Goal: Task Accomplishment & Management: Use online tool/utility

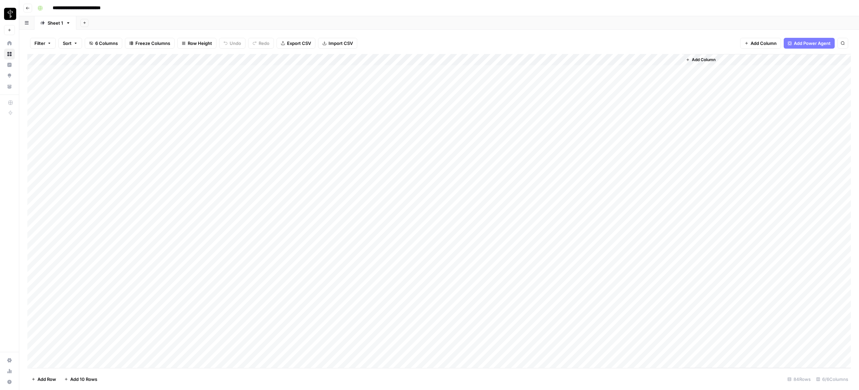
click at [554, 61] on div "Add Column" at bounding box center [438, 211] width 823 height 314
click at [567, 116] on span "Rows with Errors" at bounding box center [578, 118] width 43 height 7
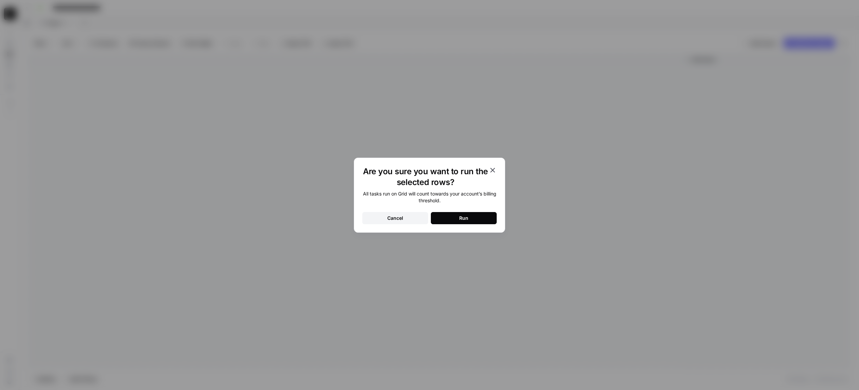
click at [481, 221] on button "Run" at bounding box center [464, 218] width 66 height 12
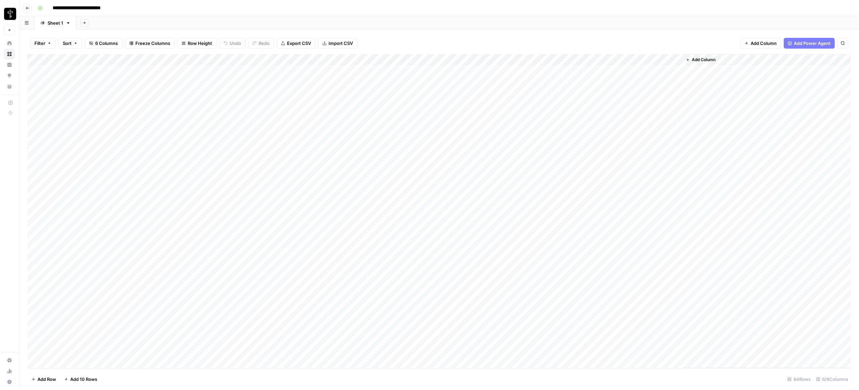
click at [493, 257] on div "Add Column" at bounding box center [438, 211] width 823 height 314
click at [520, 253] on div "Add Column" at bounding box center [438, 211] width 823 height 314
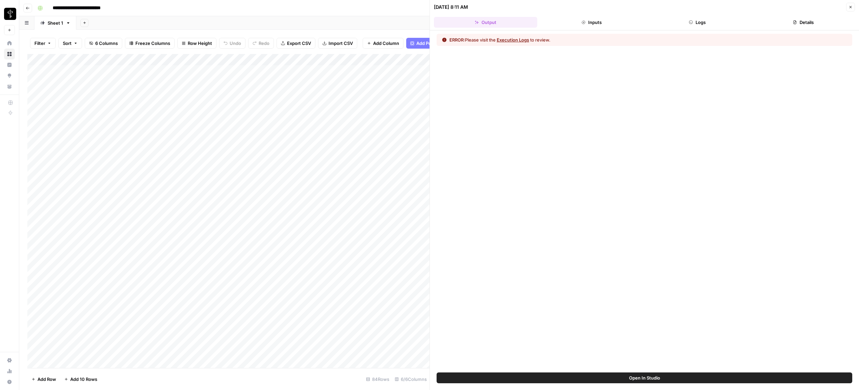
click at [690, 17] on button "Logs" at bounding box center [697, 22] width 103 height 11
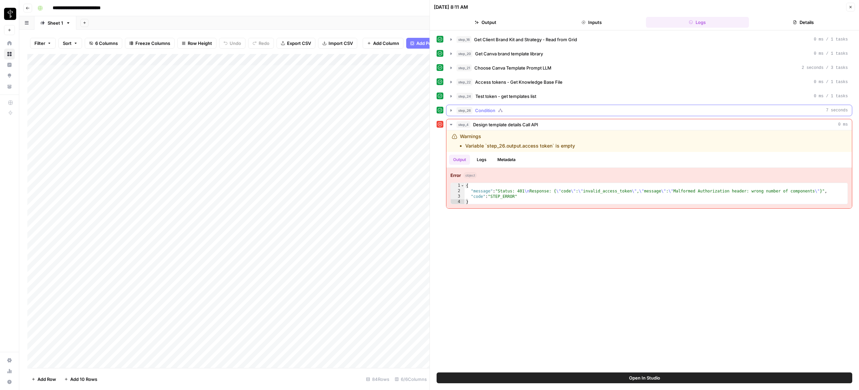
click at [449, 109] on icon "button" at bounding box center [450, 110] width 5 height 5
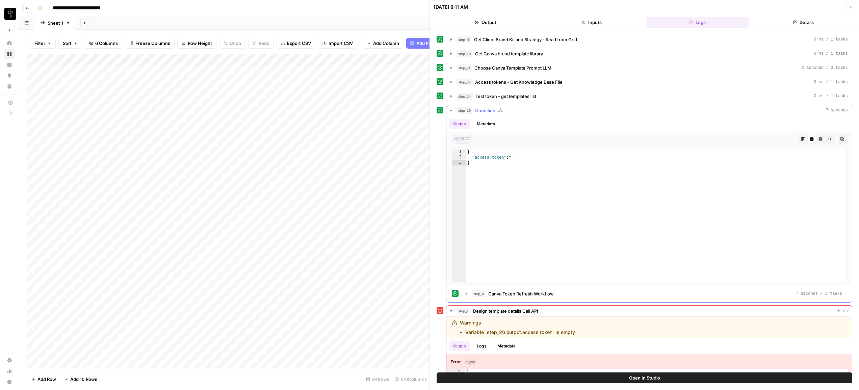
click at [488, 123] on button "Metadata" at bounding box center [486, 124] width 26 height 10
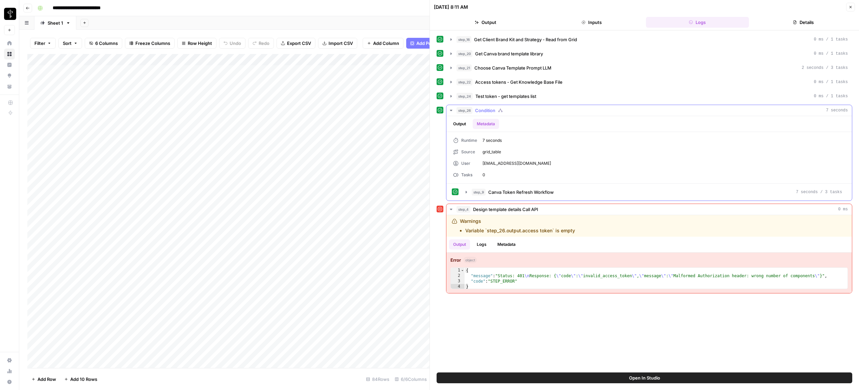
click at [459, 121] on button "Output" at bounding box center [459, 124] width 21 height 10
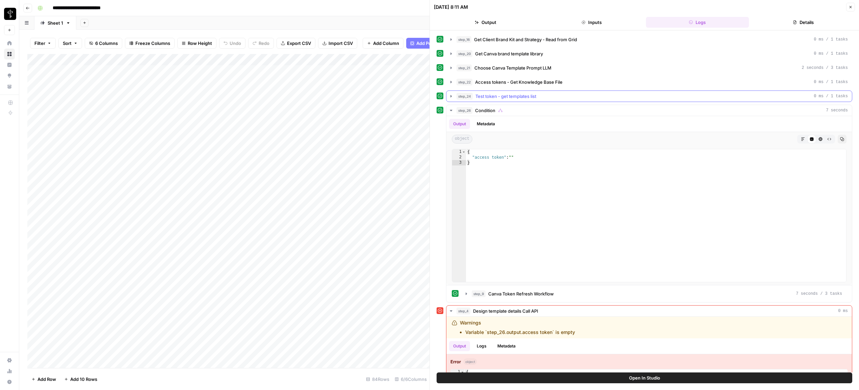
click at [451, 96] on icon "button" at bounding box center [450, 96] width 1 height 2
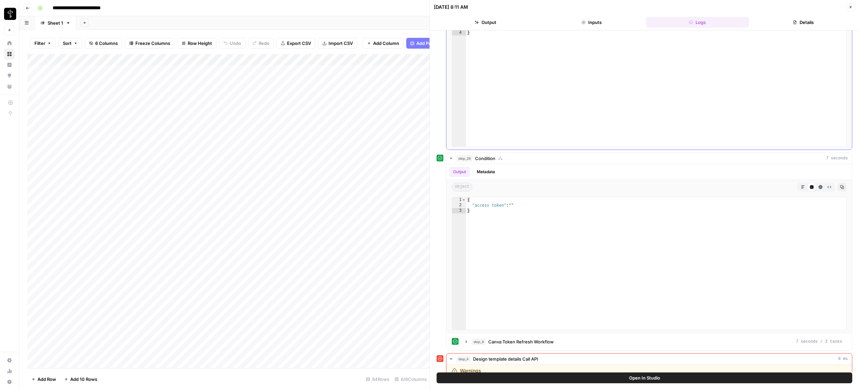
scroll to position [177, 0]
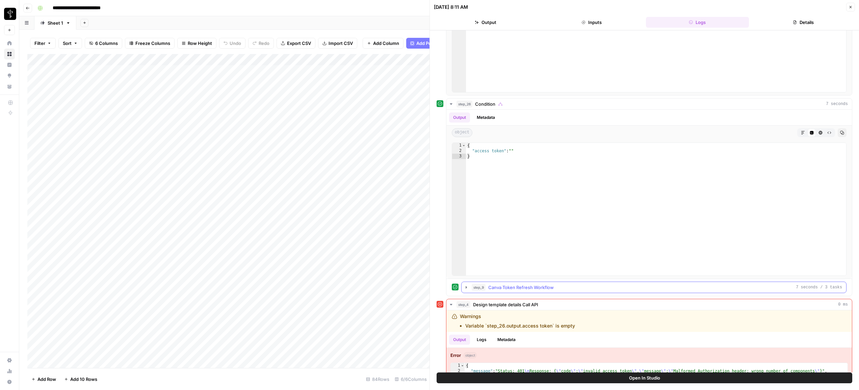
click at [467, 287] on icon "button" at bounding box center [465, 287] width 5 height 5
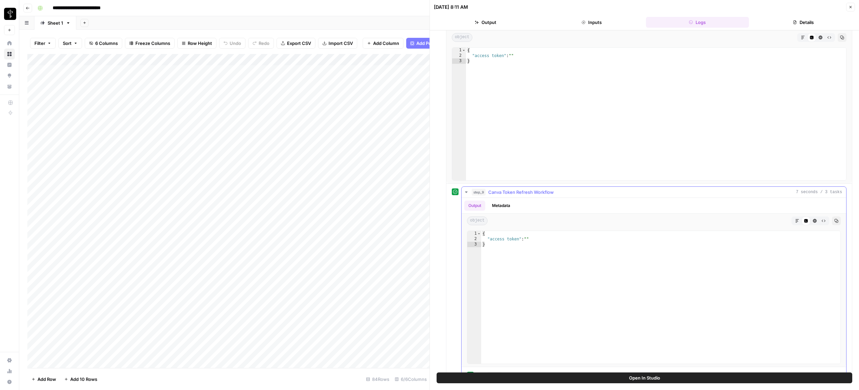
scroll to position [274, 0]
click at [502, 204] on button "Metadata" at bounding box center [501, 202] width 26 height 10
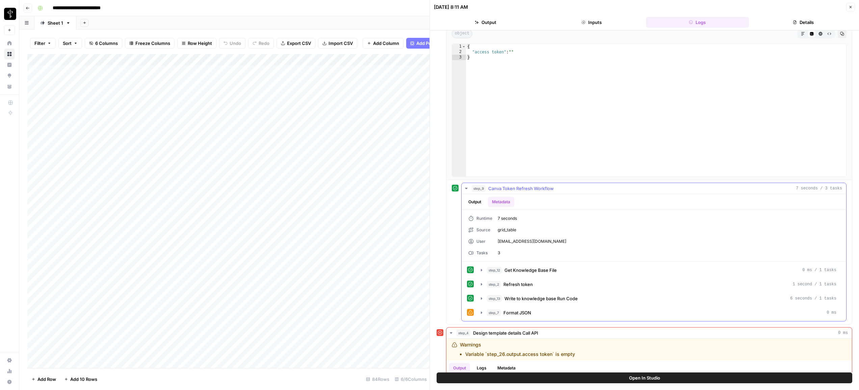
click at [473, 201] on button "Output" at bounding box center [474, 202] width 21 height 10
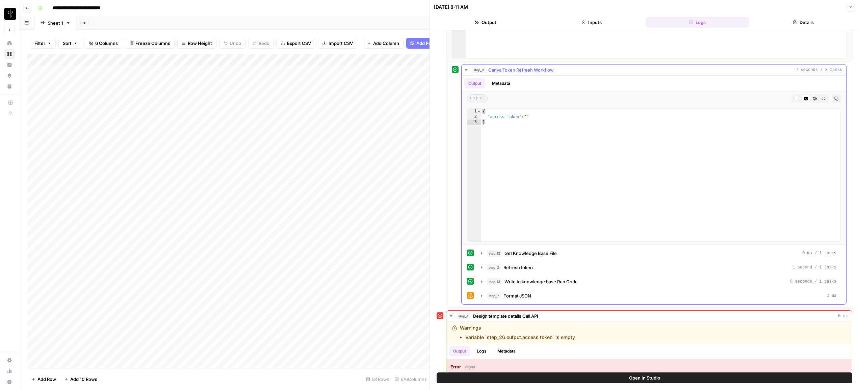
scroll to position [394, 0]
click at [481, 266] on icon "button" at bounding box center [481, 266] width 1 height 2
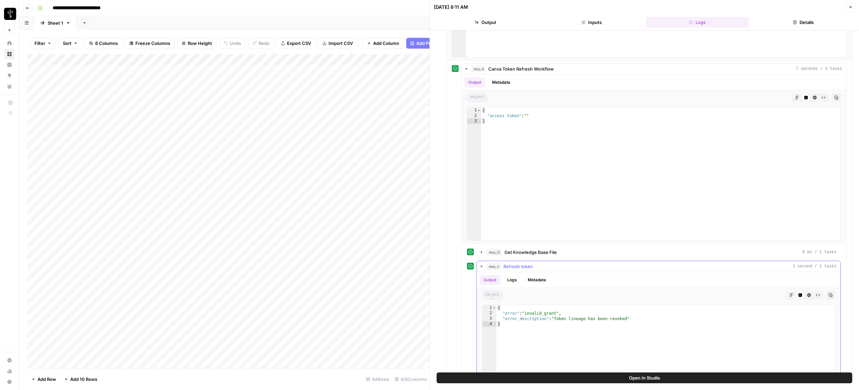
click at [481, 266] on icon "button" at bounding box center [481, 266] width 2 height 1
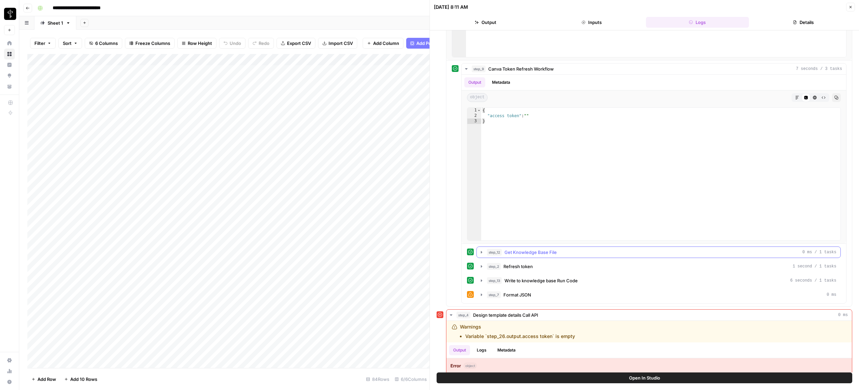
click at [480, 253] on icon "button" at bounding box center [481, 251] width 5 height 5
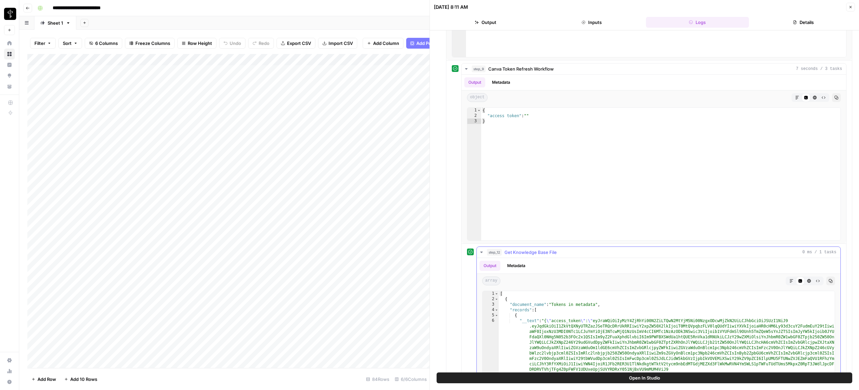
click at [480, 253] on icon "button" at bounding box center [481, 251] width 5 height 5
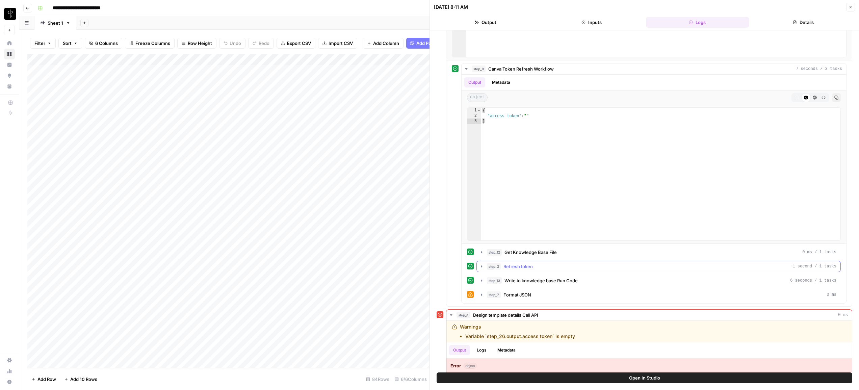
click at [482, 267] on icon "button" at bounding box center [481, 266] width 5 height 5
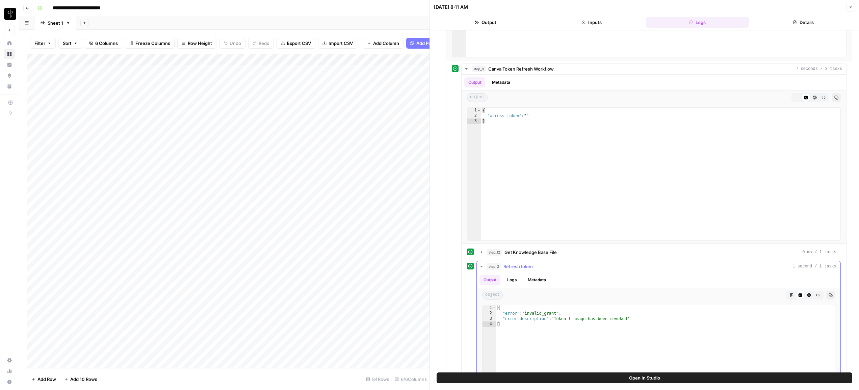
click at [482, 267] on icon "button" at bounding box center [481, 266] width 5 height 5
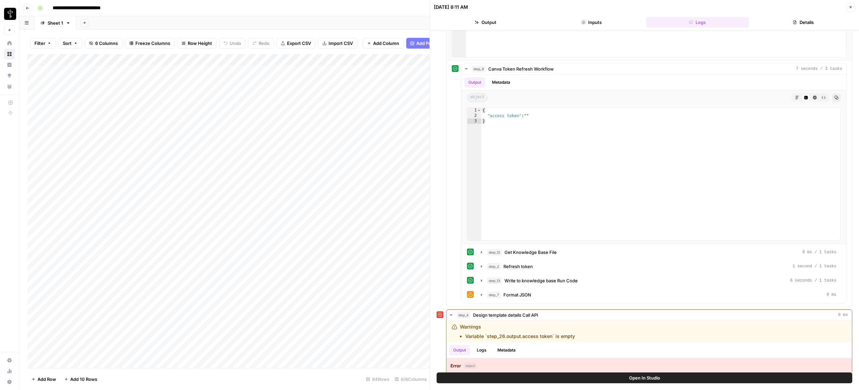
click at [854, 8] on button "Close" at bounding box center [850, 7] width 9 height 9
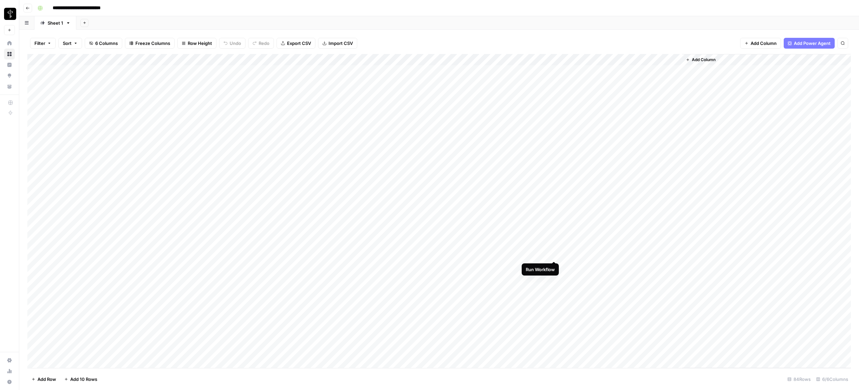
click at [554, 256] on div "Add Column" at bounding box center [438, 211] width 823 height 314
click at [554, 59] on div "Add Column" at bounding box center [438, 211] width 823 height 314
click at [568, 121] on span "Rows with Errors" at bounding box center [578, 118] width 43 height 7
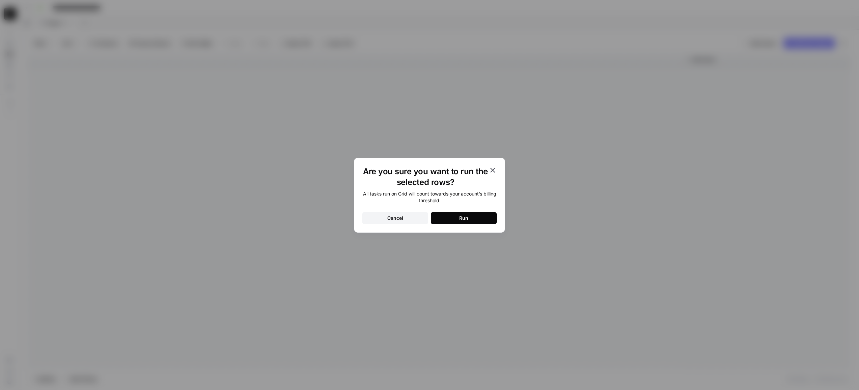
click at [470, 224] on div "Are you sure you want to run the selected rows? All tasks run on Grid will coun…" at bounding box center [429, 195] width 151 height 75
click at [470, 222] on button "Run" at bounding box center [464, 218] width 66 height 12
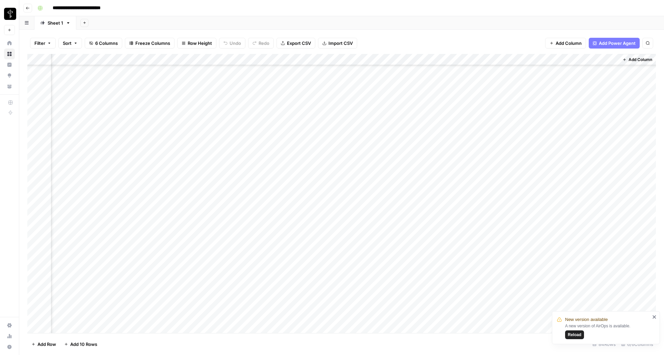
scroll to position [401, 63]
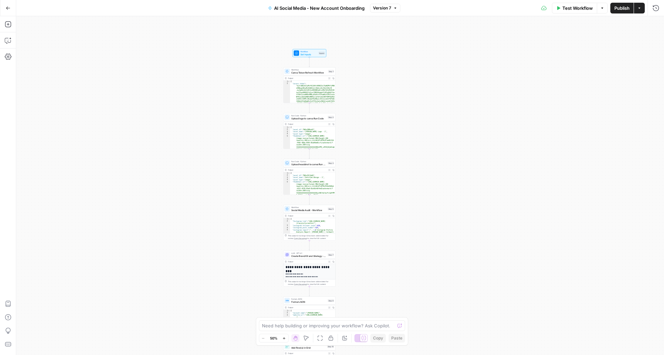
drag, startPoint x: 505, startPoint y: 104, endPoint x: 376, endPoint y: 146, distance: 135.2
click at [376, 146] on div "Workflow Set Inputs Inputs Workflow Canva Token Refresh Workflow Step 1 Output …" at bounding box center [340, 185] width 648 height 339
click at [284, 338] on icon "button" at bounding box center [284, 338] width 2 height 2
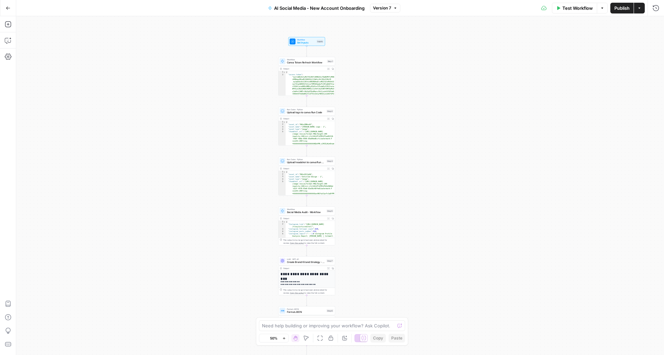
click at [285, 337] on icon "button" at bounding box center [284, 339] width 4 height 4
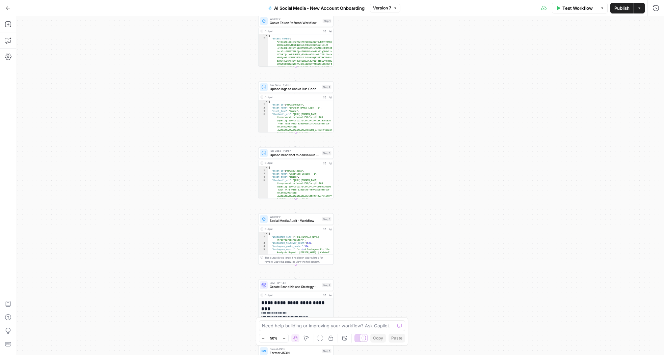
click at [285, 337] on icon "button" at bounding box center [284, 339] width 4 height 4
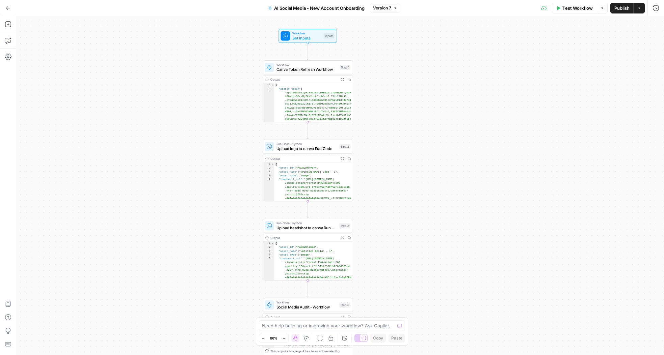
drag, startPoint x: 376, startPoint y: 217, endPoint x: 383, endPoint y: 235, distance: 19.1
click at [383, 235] on div "Workflow Set Inputs Inputs Workflow Canva Token Refresh Workflow Step 1 Output …" at bounding box center [340, 185] width 648 height 339
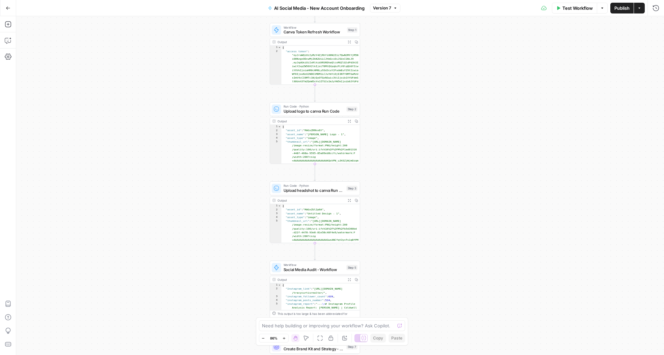
drag, startPoint x: 402, startPoint y: 75, endPoint x: 409, endPoint y: 223, distance: 148.3
click at [409, 224] on div "Workflow Set Inputs Inputs Workflow Canva Token Refresh Workflow Step 1 Output …" at bounding box center [340, 185] width 648 height 339
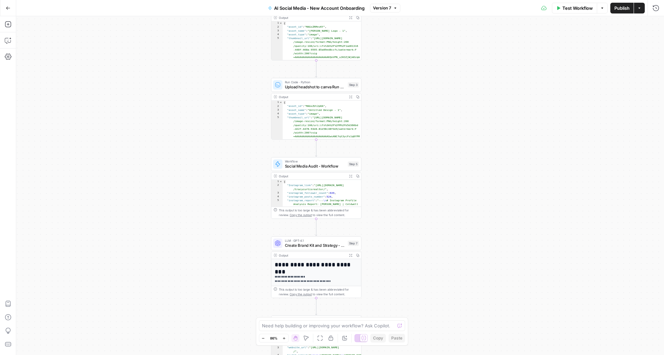
drag, startPoint x: 412, startPoint y: 207, endPoint x: 413, endPoint y: 104, distance: 103.6
click at [413, 104] on div "Workflow Set Inputs Inputs Workflow Canva Token Refresh Workflow Step 1 Output …" at bounding box center [340, 185] width 648 height 339
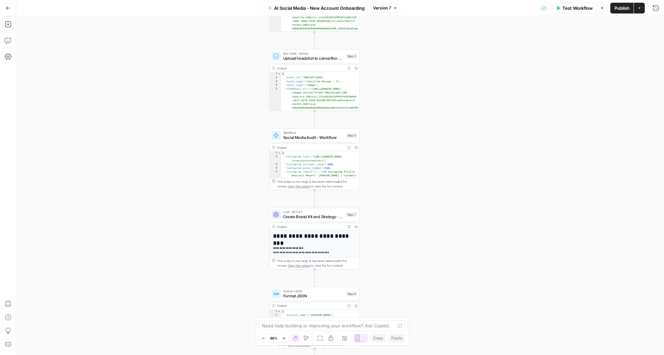
drag, startPoint x: 411, startPoint y: 220, endPoint x: 407, endPoint y: 177, distance: 44.0
click at [408, 177] on div "Workflow Set Inputs Inputs Workflow Canva Token Refresh Workflow Step 1 Output …" at bounding box center [340, 185] width 648 height 339
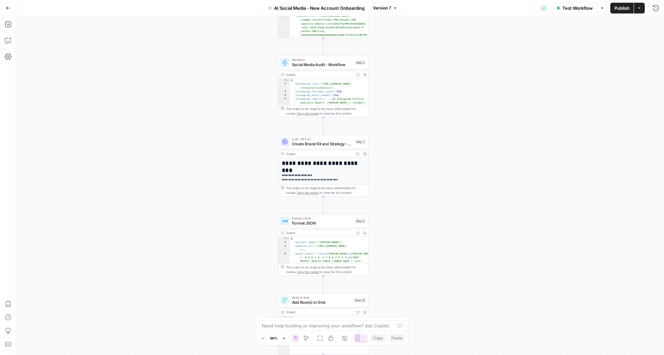
drag, startPoint x: 410, startPoint y: 218, endPoint x: 411, endPoint y: 161, distance: 56.7
click at [421, 160] on div "Workflow Set Inputs Inputs Workflow Canva Token Refresh Workflow Step 1 Output …" at bounding box center [340, 185] width 648 height 339
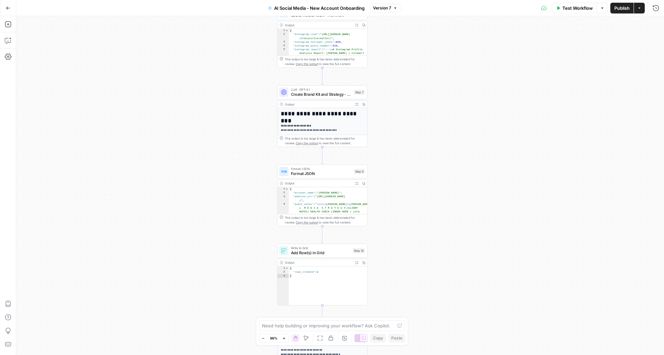
drag, startPoint x: 406, startPoint y: 220, endPoint x: 405, endPoint y: 170, distance: 50.0
click at [405, 170] on div "Workflow Set Inputs Inputs Workflow Canva Token Refresh Workflow Step 1 Output …" at bounding box center [340, 185] width 648 height 339
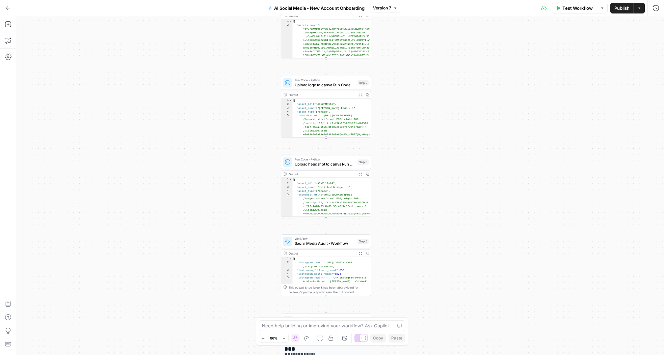
drag, startPoint x: 420, startPoint y: 45, endPoint x: 422, endPoint y: 258, distance: 213.3
click at [421, 267] on div "Workflow Set Inputs Inputs Workflow Canva Token Refresh Workflow Step 1 Output …" at bounding box center [340, 185] width 648 height 339
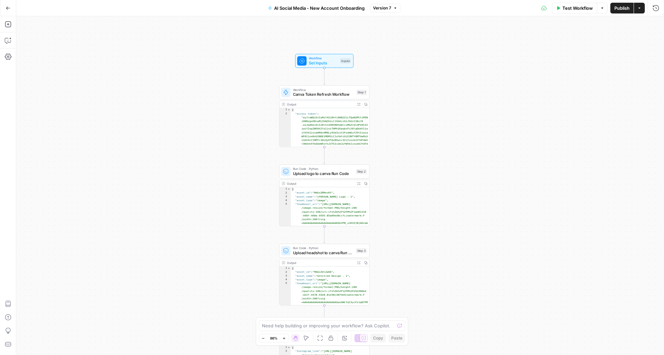
drag, startPoint x: 424, startPoint y: 62, endPoint x: 423, endPoint y: 153, distance: 91.5
click at [423, 153] on div "Workflow Set Inputs Inputs Workflow Canva Token Refresh Workflow Step 1 Output …" at bounding box center [340, 185] width 648 height 339
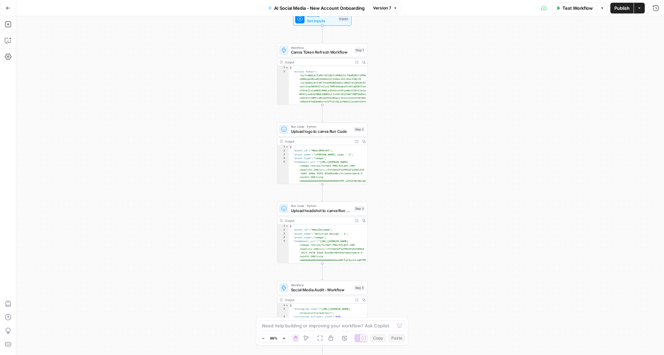
drag, startPoint x: 420, startPoint y: 160, endPoint x: 417, endPoint y: 102, distance: 57.8
click at [418, 102] on div "Workflow Set Inputs Inputs Workflow Canva Token Refresh Workflow Step 1 Output …" at bounding box center [340, 185] width 648 height 339
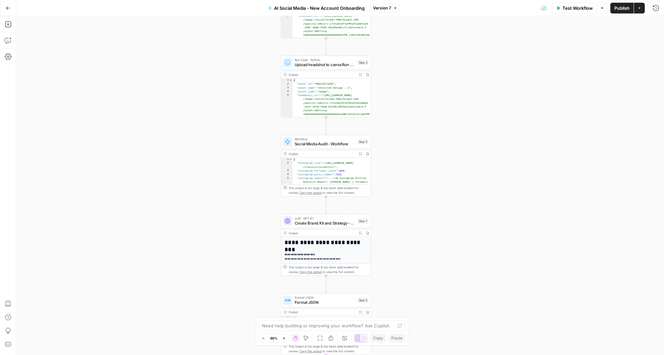
drag, startPoint x: 423, startPoint y: 211, endPoint x: 430, endPoint y: 51, distance: 160.2
click at [430, 49] on div "Workflow Set Inputs Inputs Workflow Canva Token Refresh Workflow Step 1 Output …" at bounding box center [340, 185] width 648 height 339
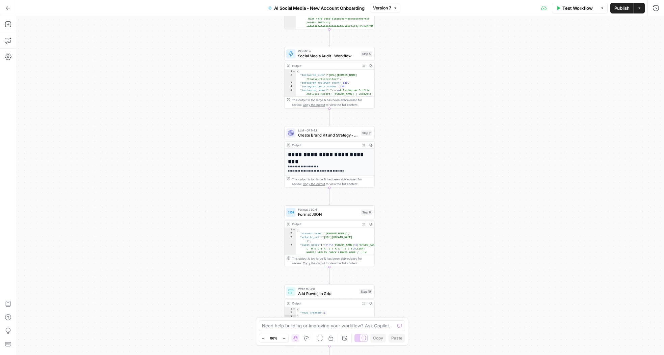
drag, startPoint x: 428, startPoint y: 182, endPoint x: 429, endPoint y: 110, distance: 71.6
click at [429, 110] on div "Workflow Set Inputs Inputs Workflow Canva Token Refresh Workflow Step 1 Output …" at bounding box center [340, 185] width 648 height 339
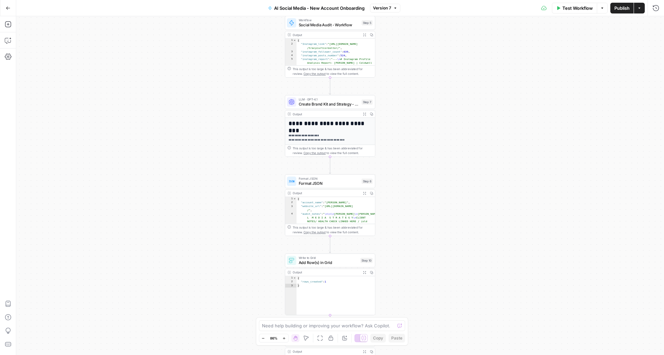
drag, startPoint x: 425, startPoint y: 142, endPoint x: 426, endPoint y: 126, distance: 15.9
click at [426, 126] on div "Workflow Set Inputs Inputs Workflow Canva Token Refresh Workflow Step 1 Output …" at bounding box center [340, 185] width 648 height 339
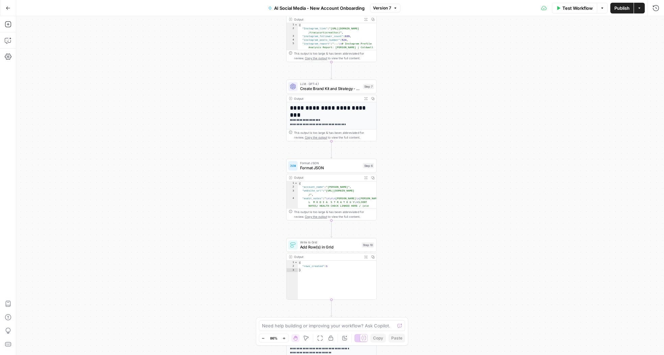
drag, startPoint x: 395, startPoint y: 134, endPoint x: 393, endPoint y: 105, distance: 29.5
click at [397, 109] on div "Workflow Set Inputs Inputs Workflow Canva Token Refresh Workflow Step 1 Output …" at bounding box center [340, 185] width 648 height 339
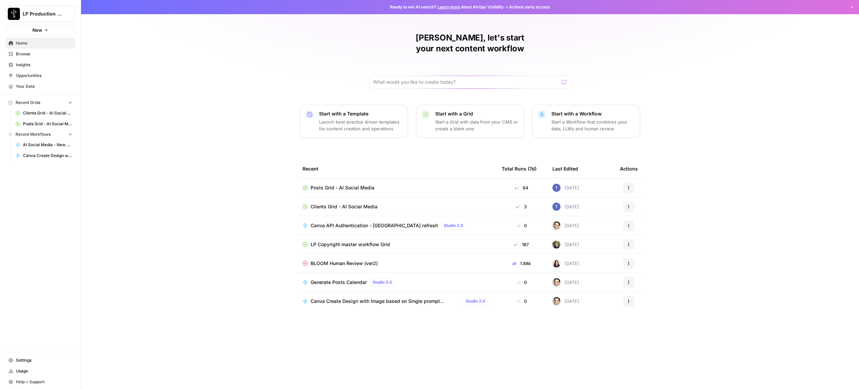
click at [29, 58] on link "Browse" at bounding box center [40, 54] width 70 height 11
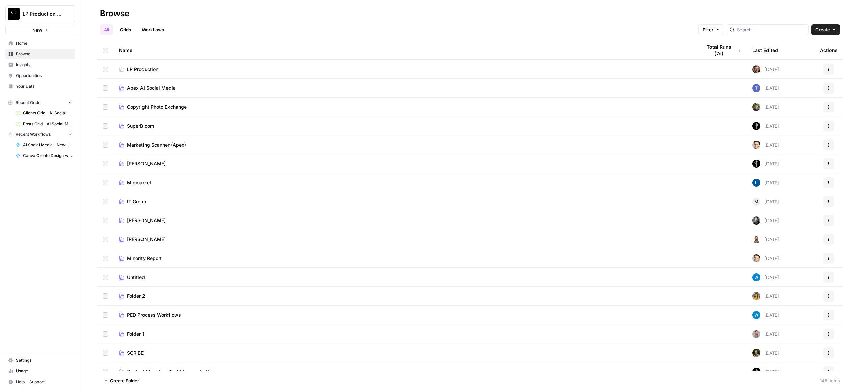
click at [143, 84] on td "Apex AI Social Media" at bounding box center [404, 88] width 583 height 19
click at [143, 88] on span "Apex AI Social Media" at bounding box center [151, 88] width 49 height 7
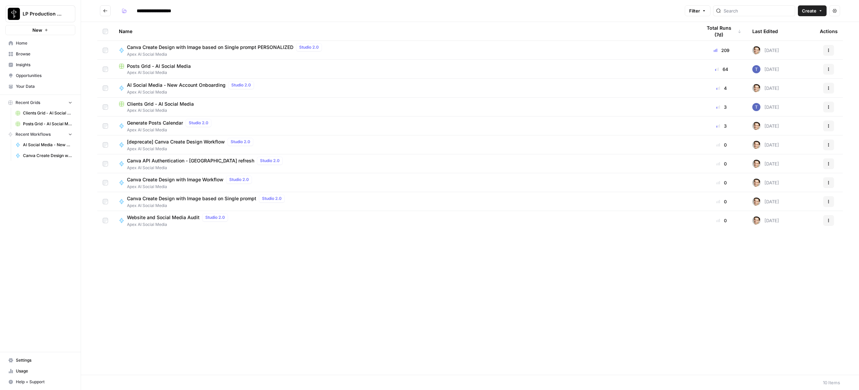
click at [144, 88] on span "AI Social Media - New Account Onboarding" at bounding box center [176, 85] width 99 height 7
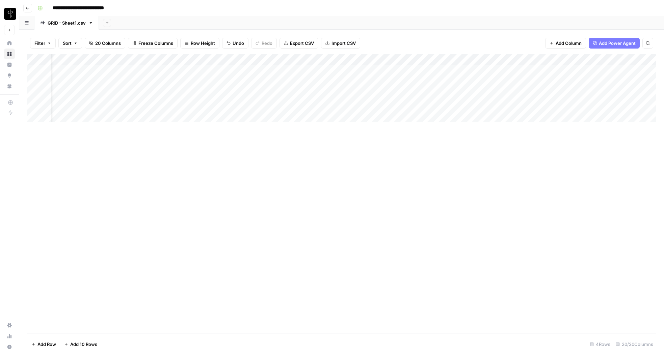
scroll to position [0, 32]
click at [455, 106] on div "Add Column" at bounding box center [341, 88] width 629 height 68
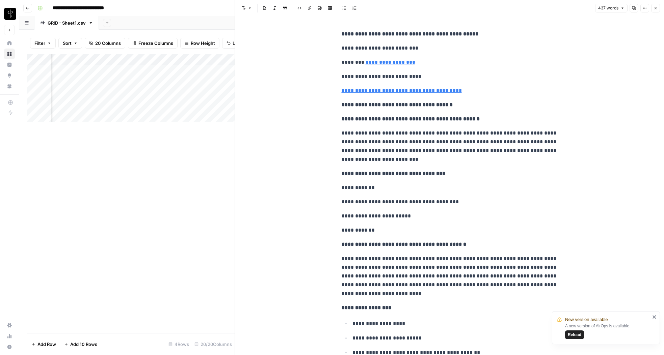
click at [653, 9] on icon "button" at bounding box center [655, 8] width 4 height 4
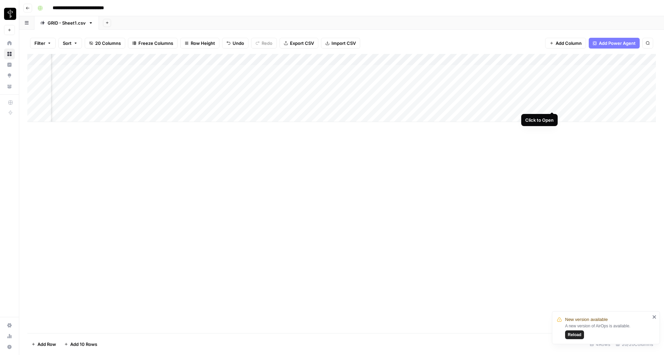
click at [553, 104] on div "Add Column" at bounding box center [341, 88] width 629 height 68
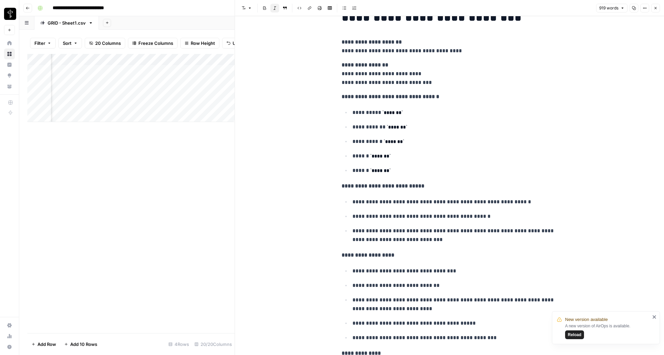
scroll to position [20, 0]
click at [654, 318] on icon "close" at bounding box center [653, 317] width 3 height 3
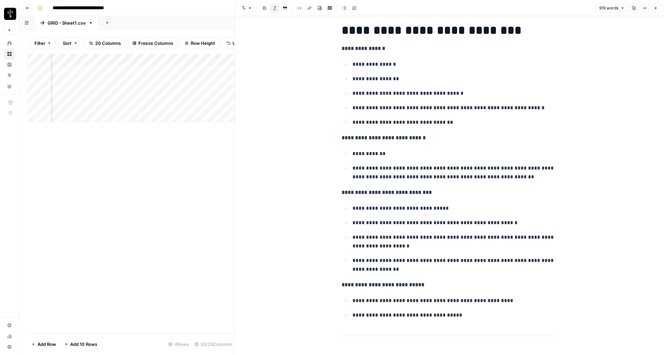
scroll to position [516, 0]
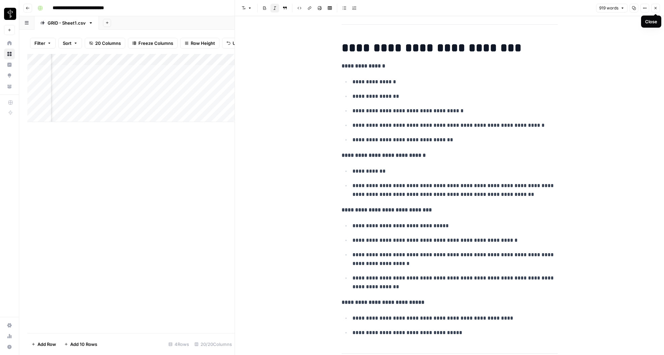
click at [654, 6] on icon "button" at bounding box center [655, 8] width 4 height 4
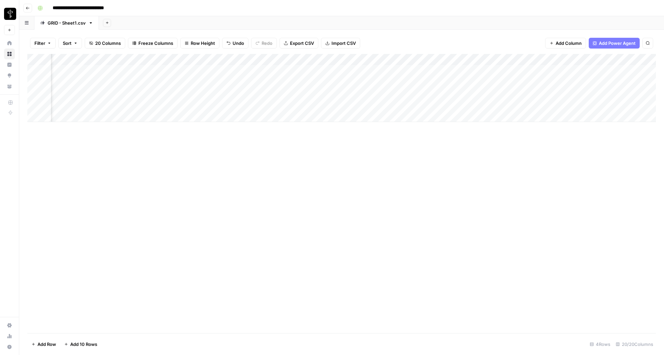
scroll to position [0, 52]
click at [531, 104] on div "Add Column" at bounding box center [341, 88] width 629 height 68
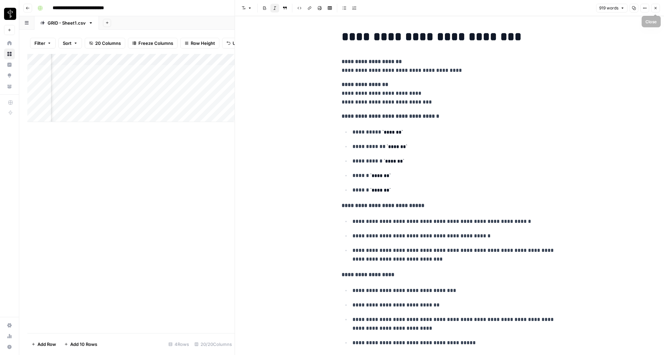
click at [656, 8] on icon "button" at bounding box center [655, 8] width 4 height 4
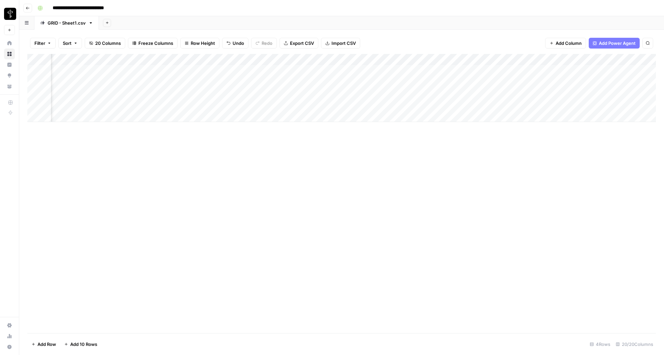
scroll to position [0, 516]
click at [575, 105] on div "Add Column" at bounding box center [341, 88] width 629 height 68
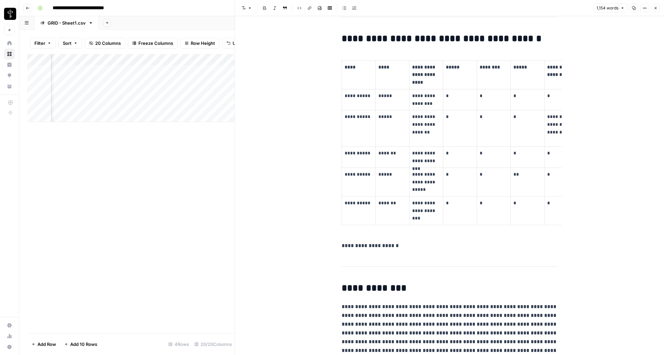
scroll to position [2475, 0]
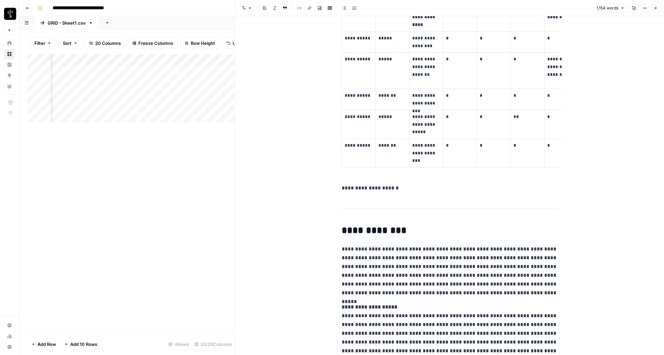
click at [654, 8] on icon "button" at bounding box center [655, 8] width 4 height 4
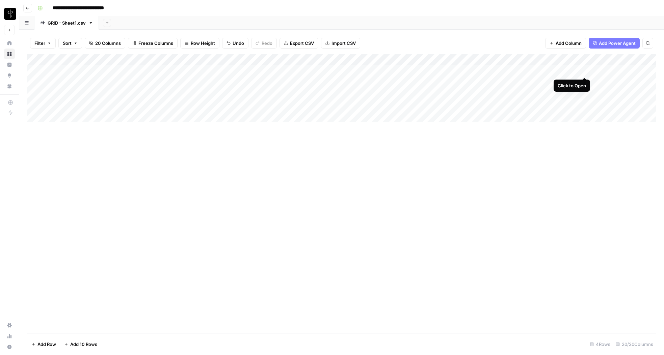
click at [585, 70] on div "Add Column" at bounding box center [341, 88] width 629 height 68
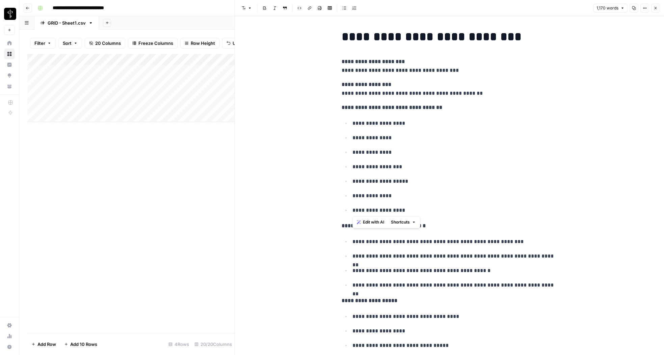
drag, startPoint x: 352, startPoint y: 123, endPoint x: 368, endPoint y: 203, distance: 81.8
click at [368, 203] on ul "**********" at bounding box center [450, 167] width 216 height 96
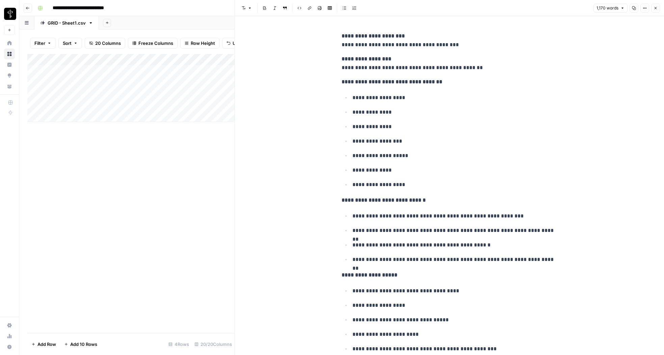
click at [365, 65] on p "**********" at bounding box center [450, 64] width 216 height 18
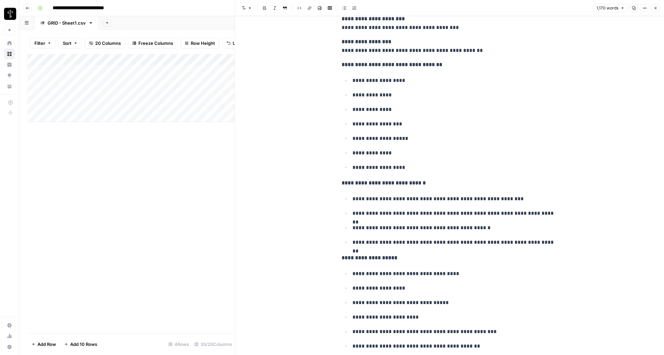
scroll to position [45, 0]
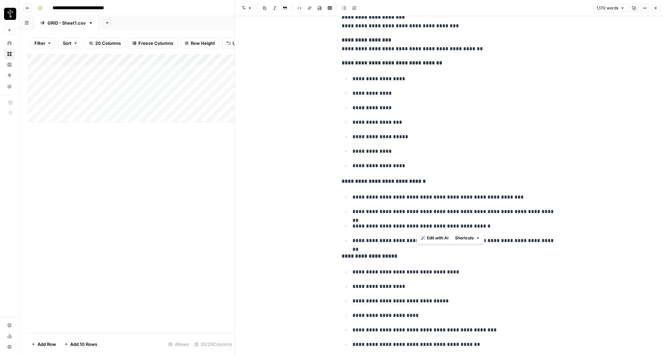
drag, startPoint x: 418, startPoint y: 197, endPoint x: 423, endPoint y: 224, distance: 26.8
click at [423, 224] on ul "**********" at bounding box center [450, 219] width 216 height 53
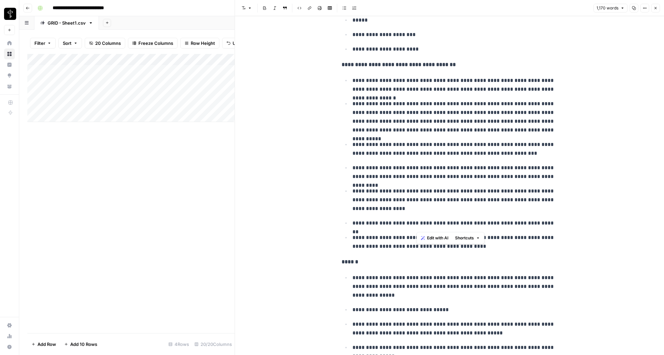
scroll to position [2464, 0]
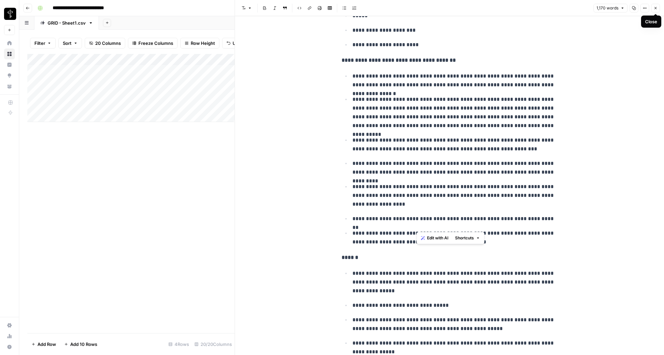
click at [656, 9] on icon "button" at bounding box center [655, 8] width 4 height 4
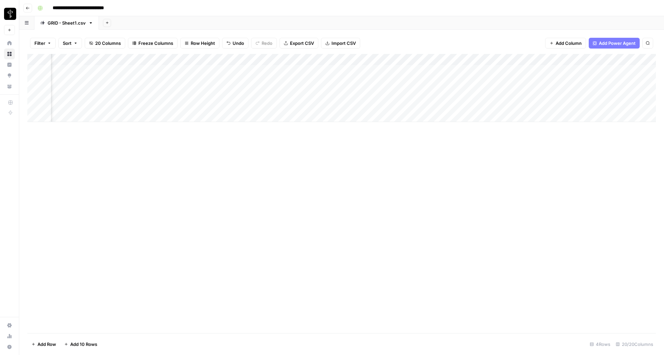
scroll to position [0, 622]
click at [470, 71] on div "Add Column" at bounding box center [341, 88] width 629 height 68
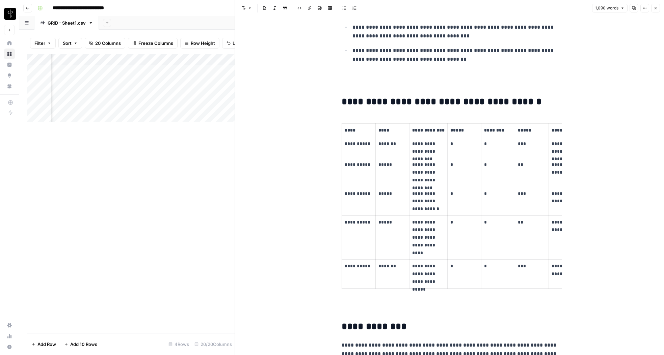
scroll to position [0, 0]
click at [657, 10] on button "Close" at bounding box center [655, 8] width 9 height 9
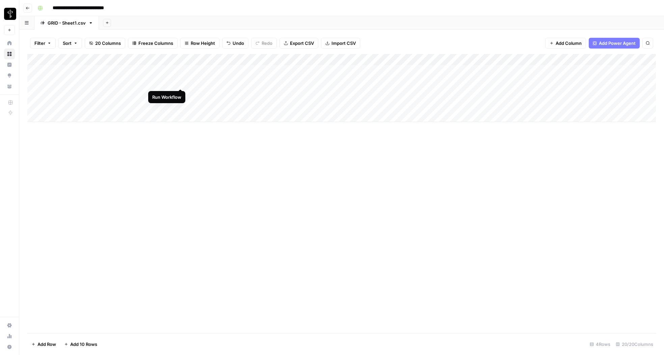
click at [181, 80] on div "Add Column" at bounding box center [341, 88] width 629 height 68
click at [523, 70] on div "Add Column" at bounding box center [341, 88] width 629 height 68
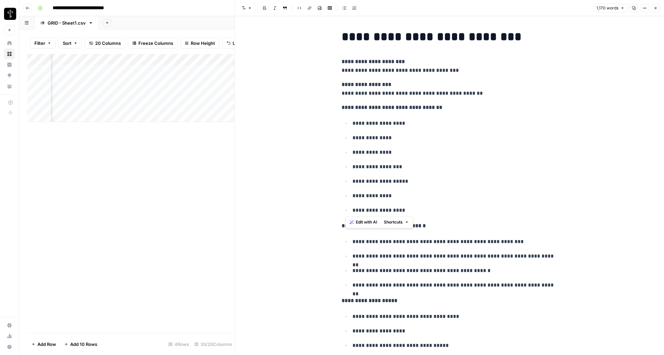
drag, startPoint x: 348, startPoint y: 112, endPoint x: 400, endPoint y: 196, distance: 98.5
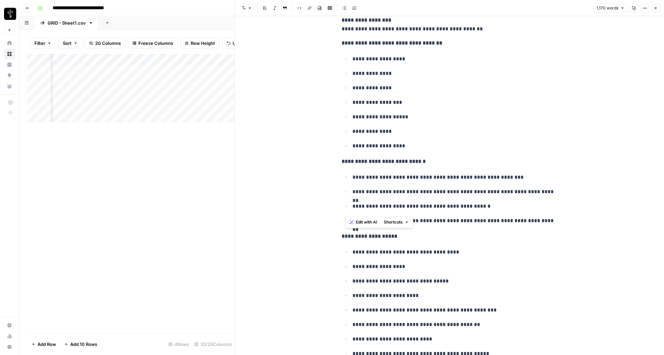
scroll to position [74, 0]
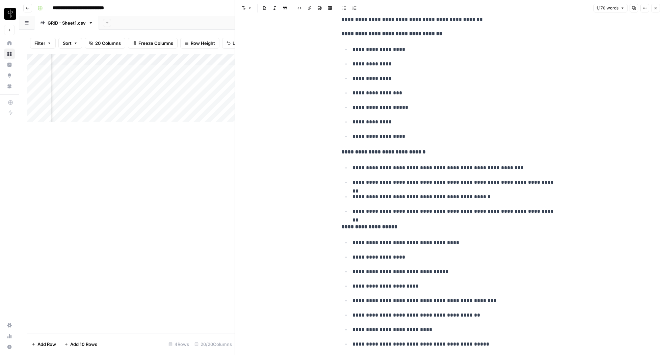
drag, startPoint x: 460, startPoint y: 170, endPoint x: 464, endPoint y: 194, distance: 24.0
click at [464, 194] on ul "**********" at bounding box center [450, 189] width 216 height 53
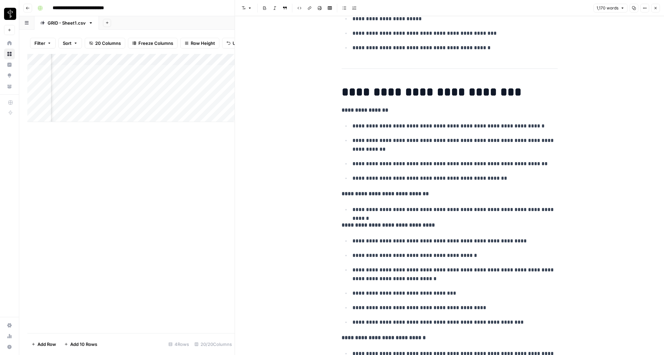
scroll to position [550, 0]
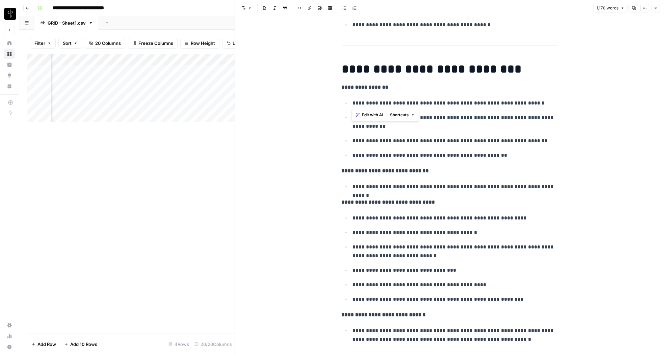
drag, startPoint x: 351, startPoint y: 90, endPoint x: 355, endPoint y: 107, distance: 18.0
click at [365, 173] on strong "**********" at bounding box center [385, 170] width 87 height 5
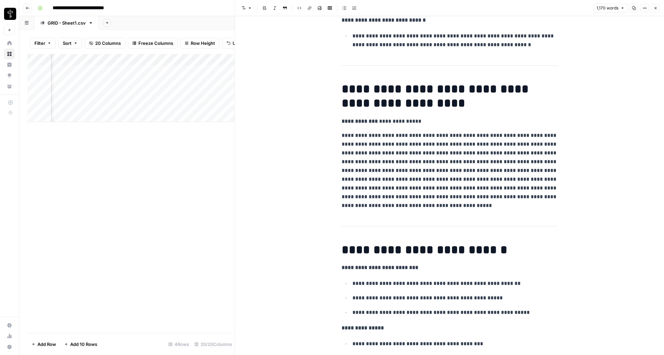
scroll to position [846, 0]
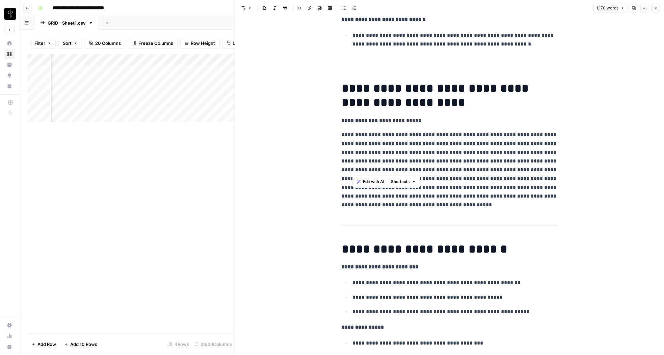
drag, startPoint x: 351, startPoint y: 134, endPoint x: 390, endPoint y: 134, distance: 38.8
click at [432, 171] on p "**********" at bounding box center [450, 170] width 216 height 79
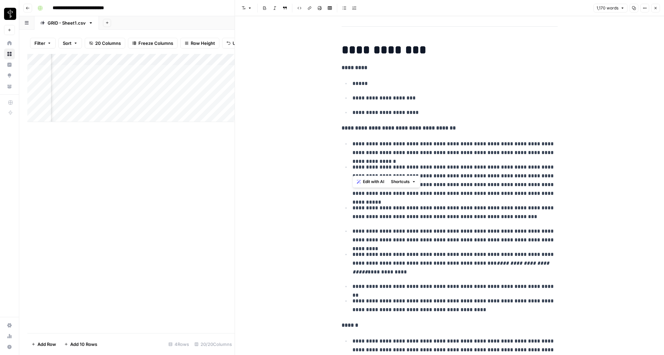
scroll to position [2411, 0]
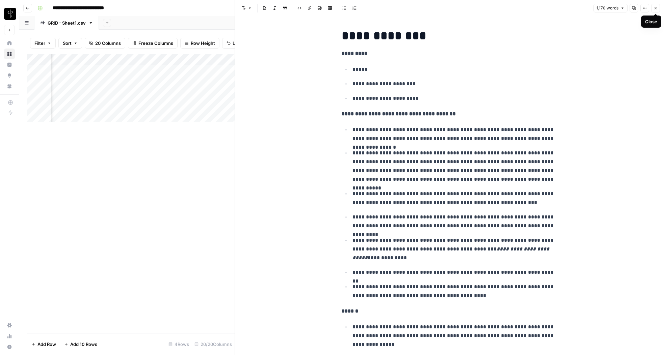
click at [657, 8] on icon "button" at bounding box center [655, 8] width 4 height 4
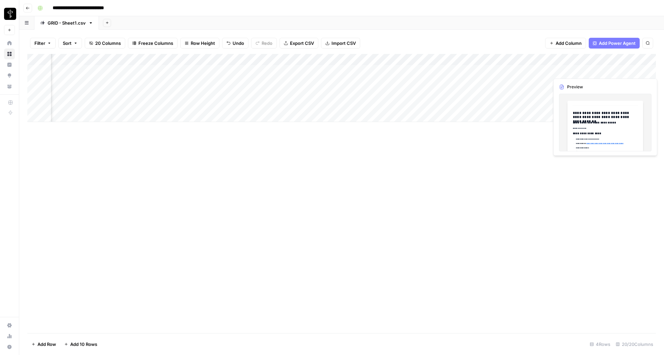
scroll to position [0, 462]
click at [629, 83] on div "Add Column" at bounding box center [341, 88] width 629 height 68
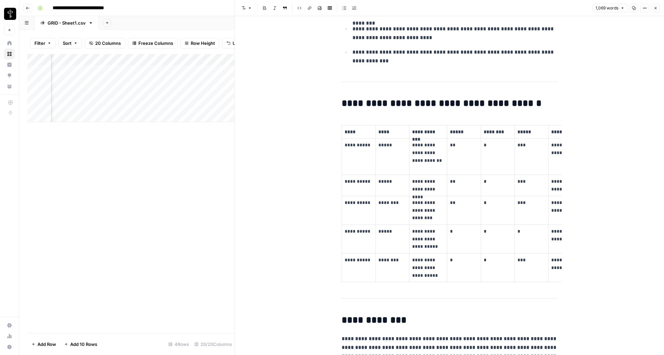
scroll to position [2660, 0]
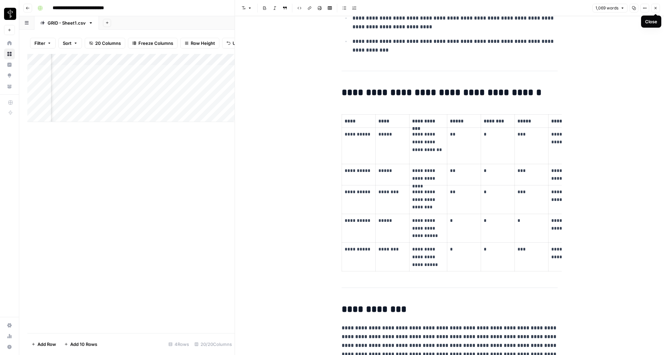
click at [657, 7] on icon "button" at bounding box center [655, 8] width 4 height 4
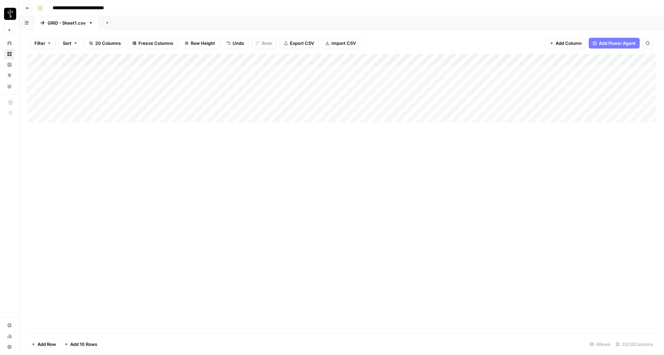
click at [144, 105] on div "Add Column" at bounding box center [341, 88] width 629 height 68
click at [460, 114] on div "Add Column" at bounding box center [341, 193] width 629 height 279
click at [460, 115] on div "Add Column" at bounding box center [341, 193] width 629 height 279
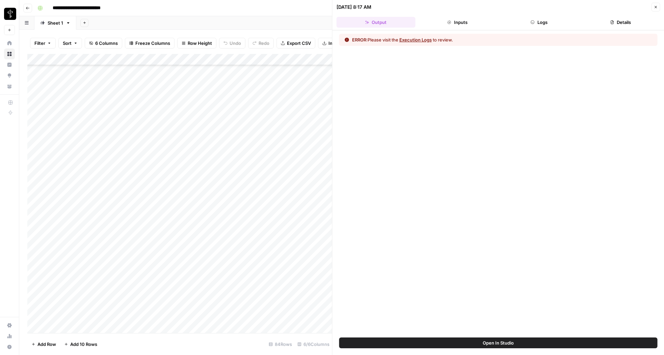
click at [530, 26] on button "Logs" at bounding box center [539, 22] width 79 height 11
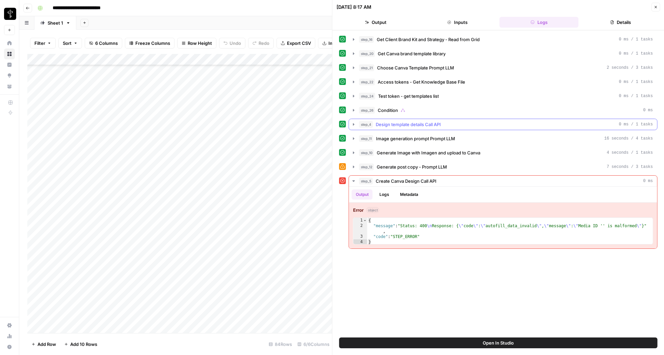
click at [353, 127] on icon "button" at bounding box center [353, 124] width 5 height 5
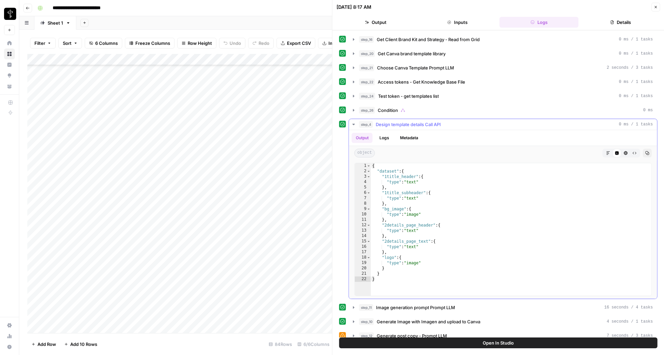
click at [353, 127] on icon "button" at bounding box center [353, 124] width 5 height 5
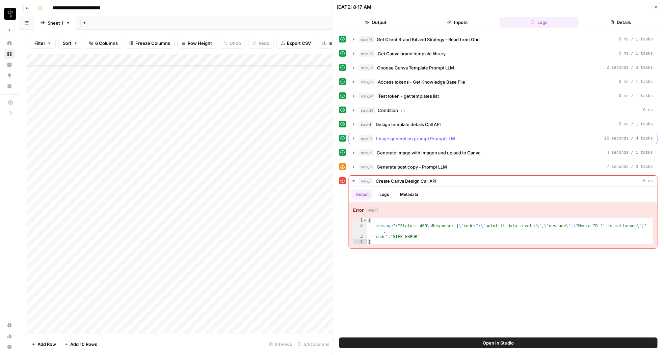
click at [354, 139] on icon "button" at bounding box center [353, 138] width 5 height 5
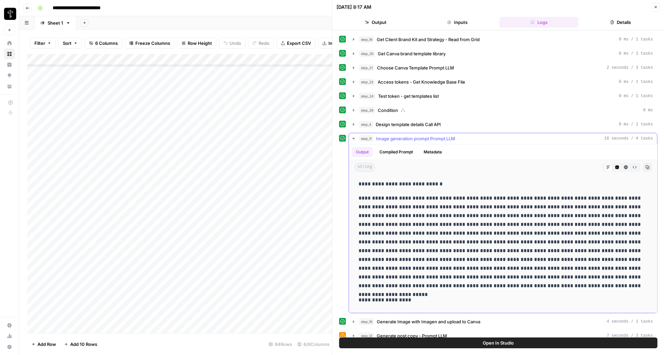
click at [354, 139] on icon "button" at bounding box center [353, 138] width 5 height 5
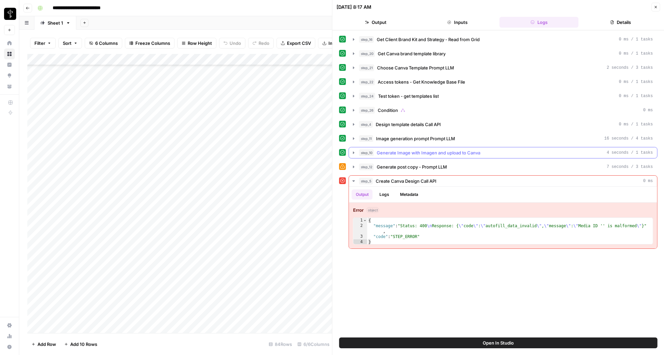
click at [354, 152] on icon "button" at bounding box center [353, 152] width 5 height 5
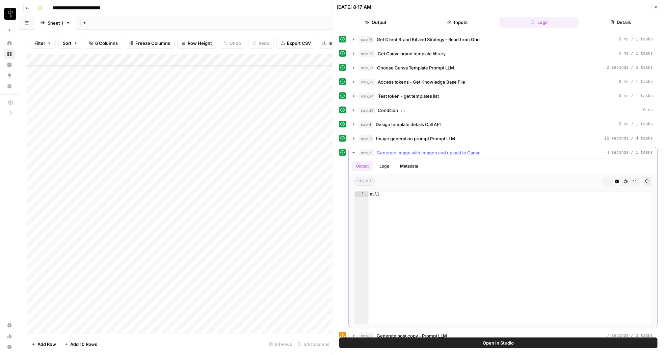
click at [388, 166] on button "Logs" at bounding box center [384, 166] width 18 height 10
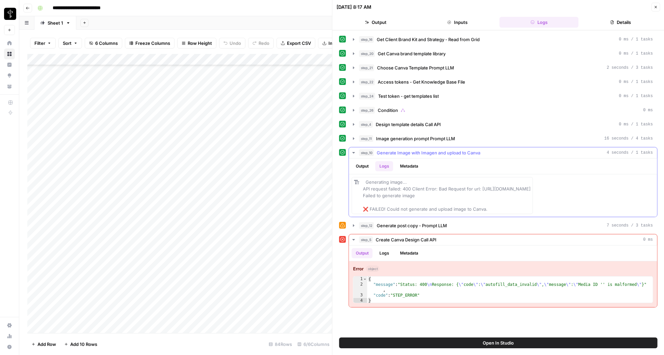
click at [361, 162] on button "Output" at bounding box center [362, 166] width 21 height 10
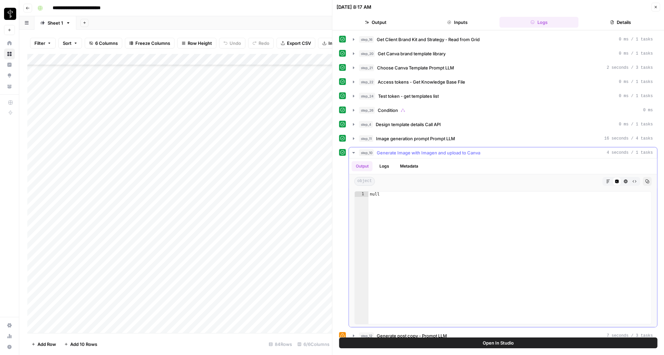
click at [350, 155] on button "step_10 Generate Image with Imagen and upload to Canva 4 seconds / 1 tasks" at bounding box center [503, 153] width 308 height 11
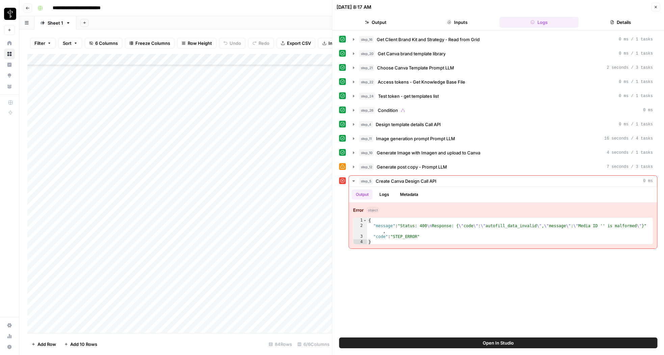
click at [654, 5] on icon "button" at bounding box center [655, 7] width 4 height 4
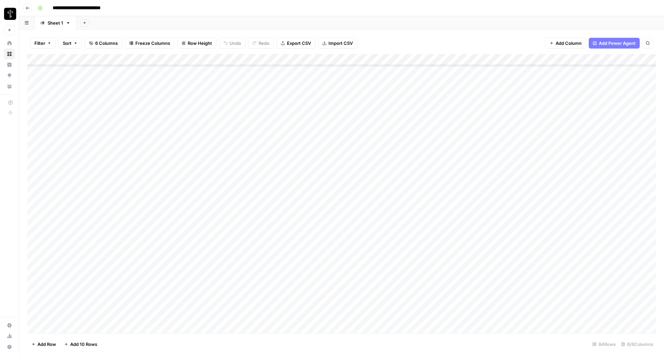
click at [554, 116] on div "Add Column" at bounding box center [341, 193] width 629 height 279
click at [523, 232] on div "Add Column" at bounding box center [341, 193] width 629 height 279
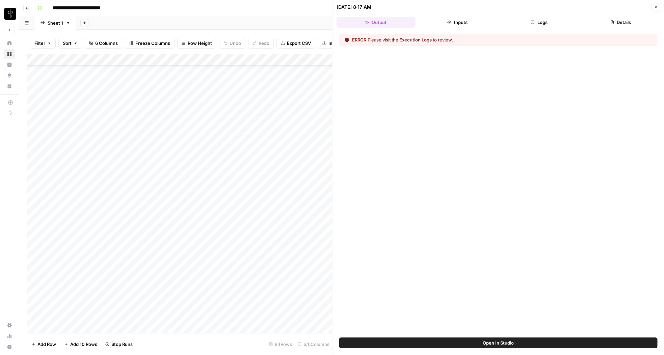
click at [535, 24] on button "Logs" at bounding box center [539, 22] width 79 height 11
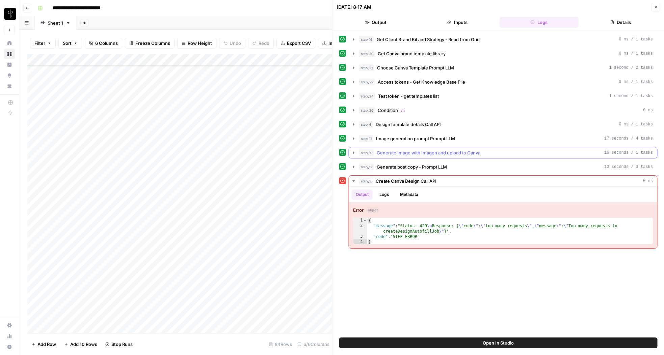
click at [354, 153] on icon "button" at bounding box center [353, 153] width 1 height 2
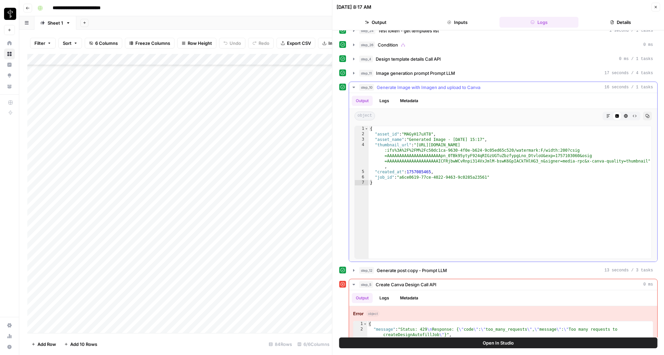
scroll to position [84, 0]
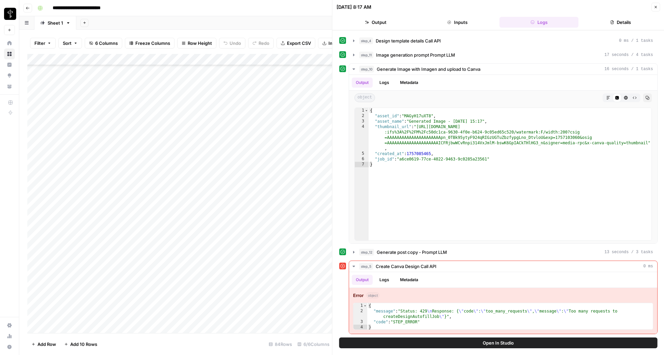
click at [655, 9] on button "Close" at bounding box center [655, 7] width 9 height 9
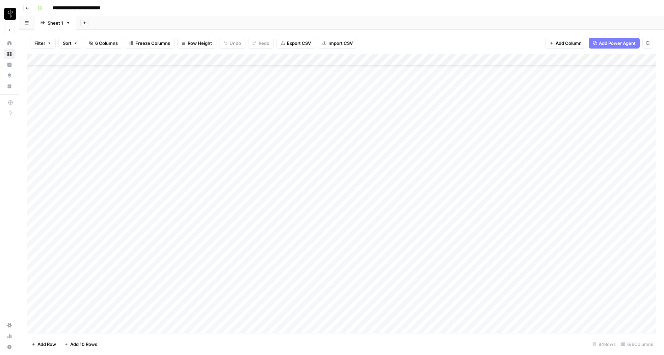
scroll to position [230, 0]
click at [555, 151] on div "Add Column" at bounding box center [341, 193] width 629 height 279
click at [553, 220] on div "Add Column" at bounding box center [341, 193] width 629 height 279
click at [553, 242] on div "Add Column" at bounding box center [341, 193] width 629 height 279
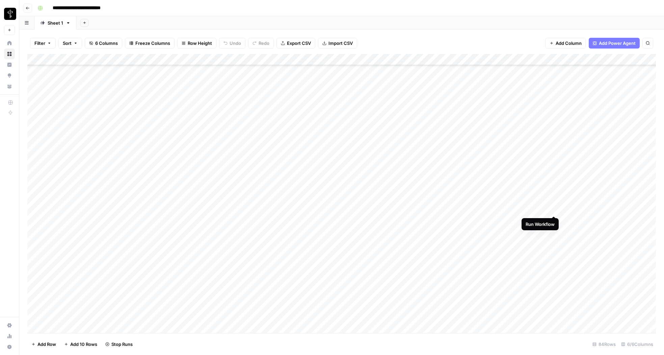
click at [554, 210] on div "Add Column" at bounding box center [341, 193] width 629 height 279
click at [554, 232] on div "Add Column" at bounding box center [341, 193] width 629 height 279
click at [614, 229] on div "Add Column" at bounding box center [341, 193] width 629 height 279
click at [613, 264] on div "Add Column" at bounding box center [341, 193] width 629 height 279
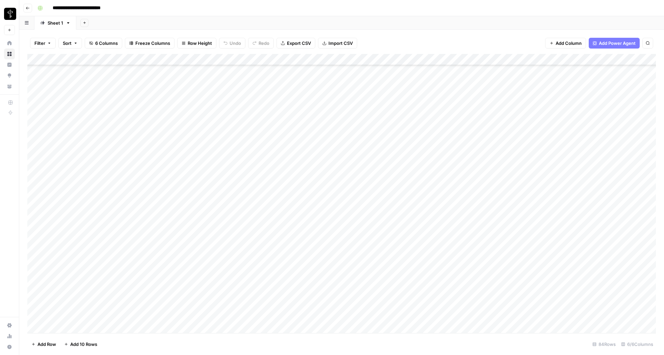
scroll to position [133, 0]
click at [616, 225] on div "Add Column" at bounding box center [341, 193] width 629 height 279
click at [614, 248] on div "Add Column" at bounding box center [341, 193] width 629 height 279
click at [553, 160] on div "Add Column" at bounding box center [341, 193] width 629 height 279
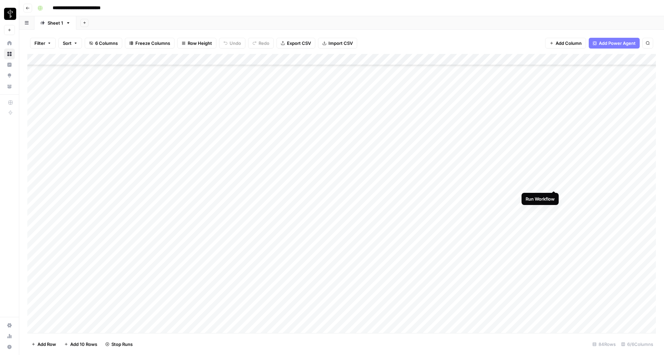
click at [553, 184] on div "Add Column" at bounding box center [341, 193] width 629 height 279
click at [553, 205] on div "Add Column" at bounding box center [341, 193] width 629 height 279
click at [553, 218] on div "Add Column" at bounding box center [341, 193] width 629 height 279
click at [554, 230] on div "Add Column" at bounding box center [341, 193] width 629 height 279
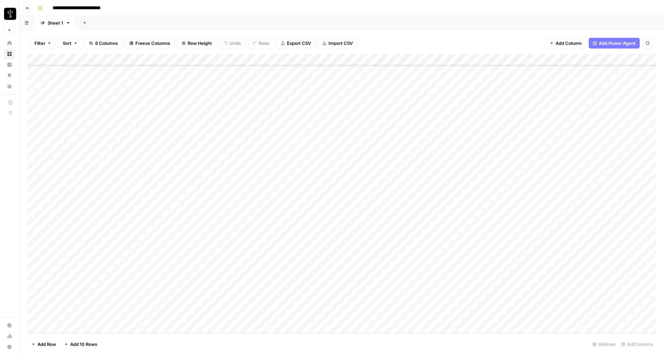
click at [171, 80] on div "Add Column" at bounding box center [341, 193] width 629 height 279
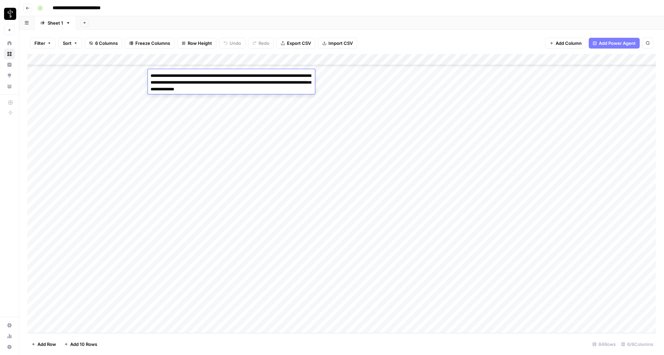
click at [331, 78] on div "Add Column" at bounding box center [341, 193] width 629 height 279
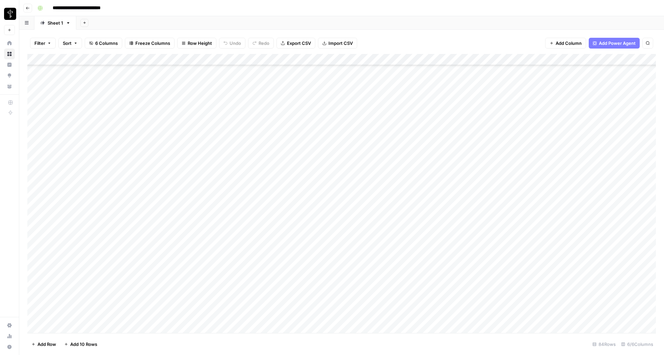
scroll to position [672, 0]
click at [554, 109] on div "Add Column" at bounding box center [341, 193] width 629 height 279
click at [492, 110] on div "Add Column" at bounding box center [341, 193] width 629 height 279
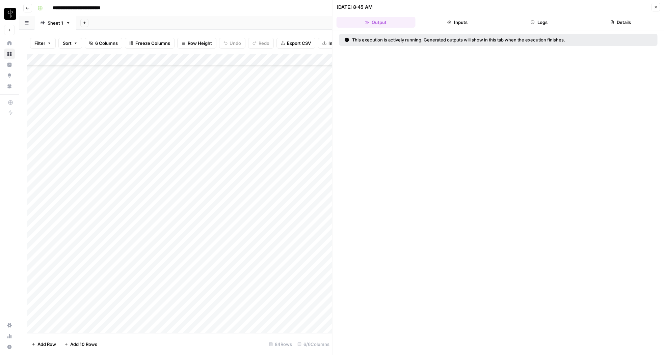
click at [547, 20] on button "Logs" at bounding box center [539, 22] width 79 height 11
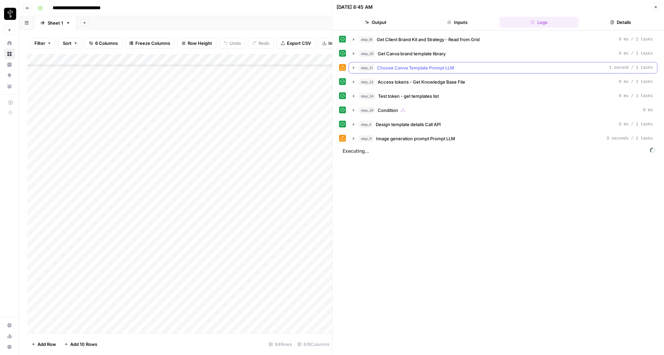
click at [354, 68] on icon "button" at bounding box center [353, 67] width 1 height 2
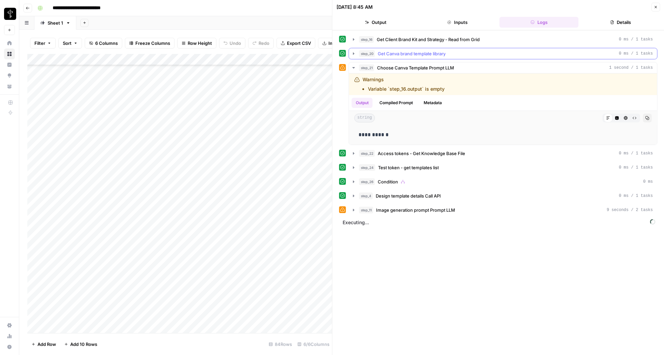
click at [354, 53] on icon "button" at bounding box center [353, 53] width 5 height 5
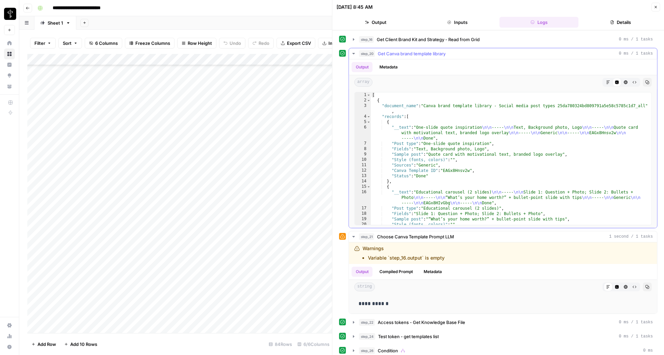
click at [354, 53] on icon "button" at bounding box center [353, 53] width 5 height 5
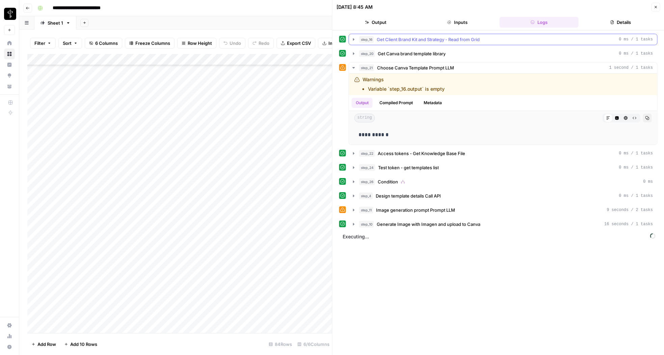
click at [352, 41] on icon "button" at bounding box center [353, 39] width 5 height 5
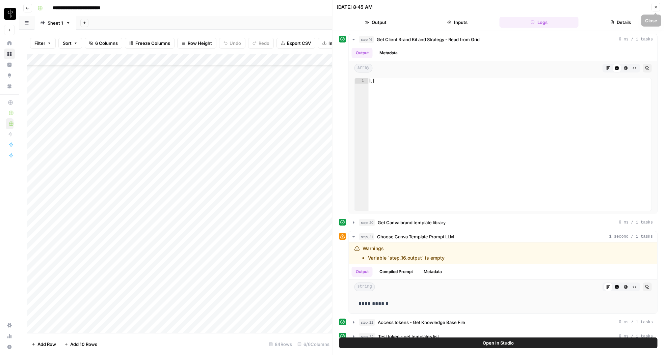
click at [655, 5] on icon "button" at bounding box center [655, 7] width 4 height 4
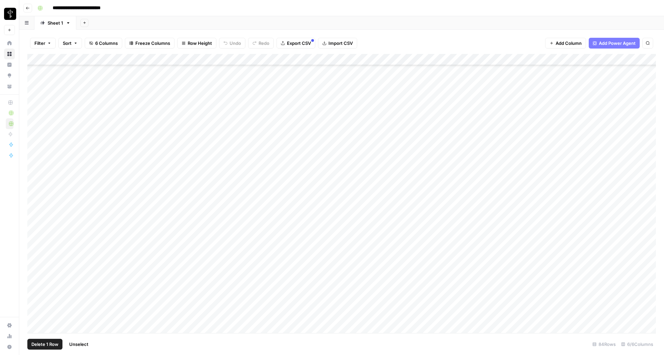
click at [36, 86] on div "Add Column" at bounding box center [341, 193] width 629 height 279
click at [35, 316] on div "Add Column" at bounding box center [341, 193] width 629 height 279
click at [45, 346] on span "Delete 24 Rows" at bounding box center [47, 344] width 33 height 7
click at [311, 81] on span "Delete" at bounding box center [308, 78] width 15 height 7
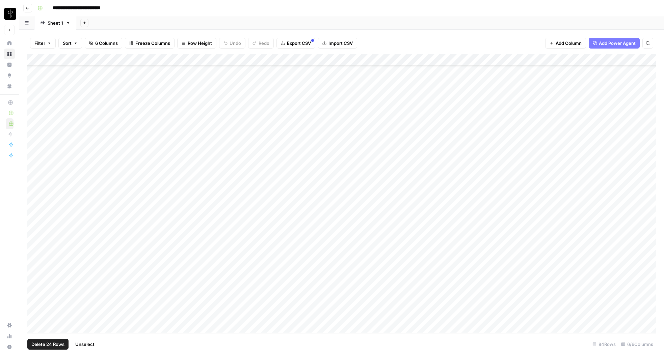
scroll to position [431, 0]
click at [264, 214] on div "Add Column" at bounding box center [341, 193] width 629 height 279
click at [263, 214] on div "Add Column" at bounding box center [341, 193] width 629 height 279
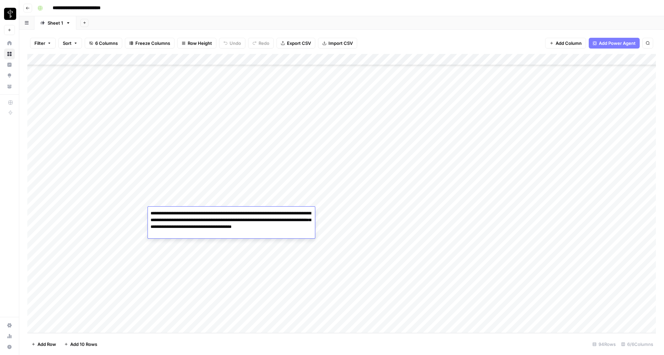
click at [215, 247] on div "Add Column" at bounding box center [341, 193] width 629 height 279
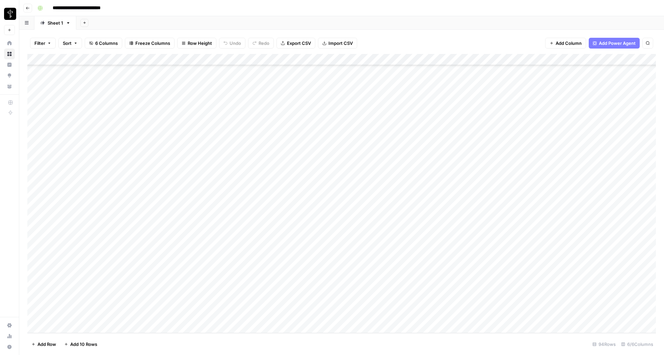
click at [241, 261] on div "Add Column" at bounding box center [341, 193] width 629 height 279
click at [469, 258] on div "Add Column" at bounding box center [341, 193] width 629 height 279
click at [463, 259] on div "Add Column" at bounding box center [341, 193] width 629 height 279
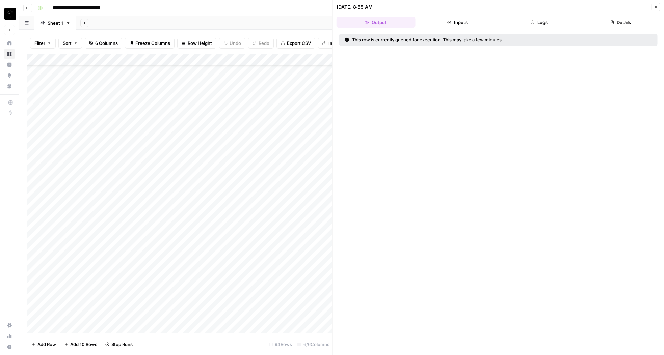
click at [535, 22] on button "Logs" at bounding box center [539, 22] width 79 height 11
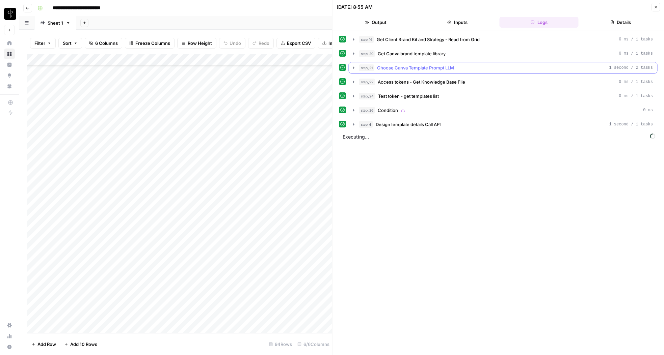
click at [353, 68] on icon "button" at bounding box center [353, 67] width 1 height 2
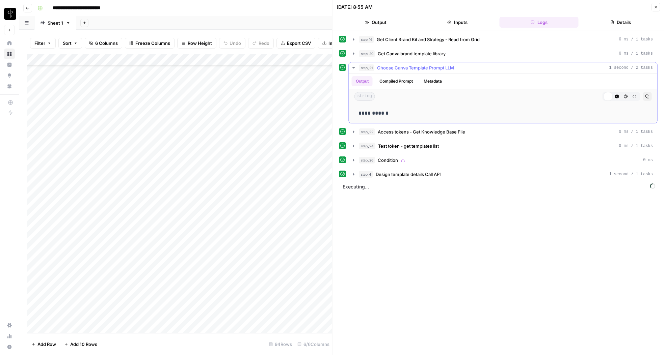
click at [353, 68] on icon "button" at bounding box center [353, 67] width 2 height 1
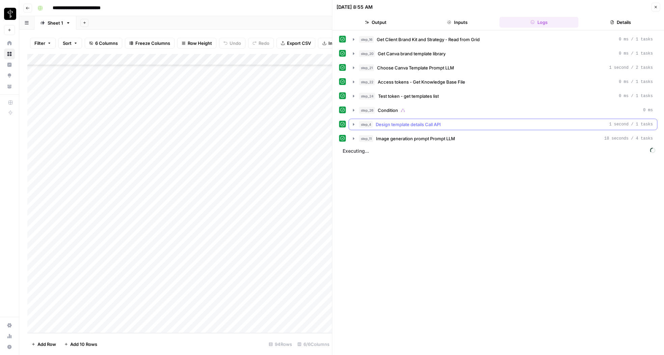
click at [354, 125] on icon "button" at bounding box center [353, 124] width 5 height 5
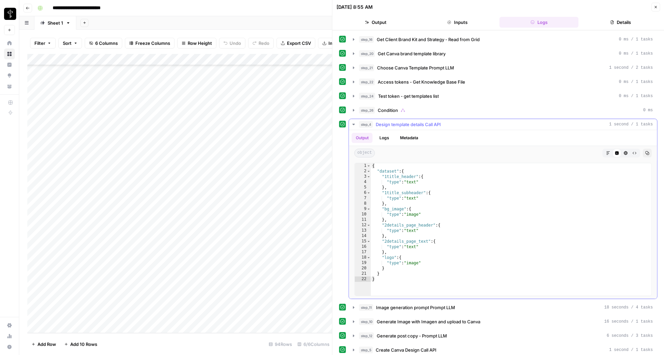
scroll to position [16, 0]
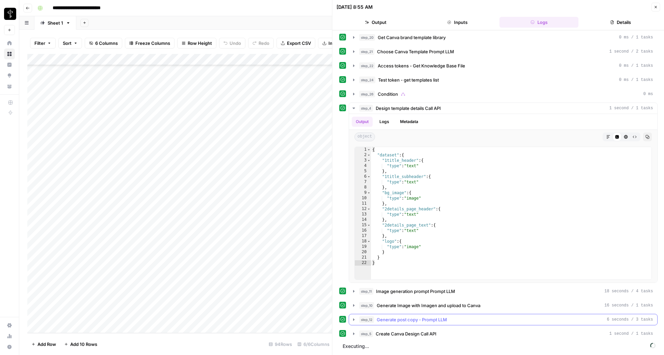
click at [352, 322] on icon "button" at bounding box center [353, 319] width 5 height 5
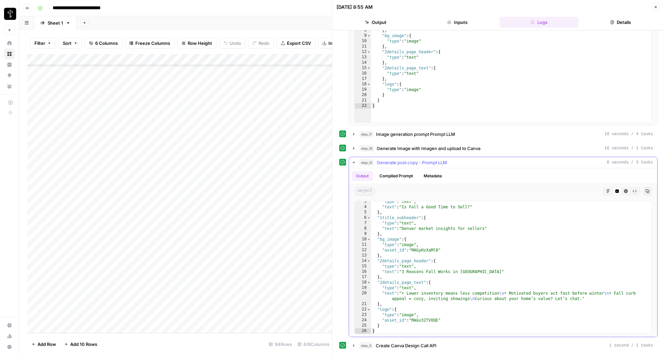
scroll to position [199, 0]
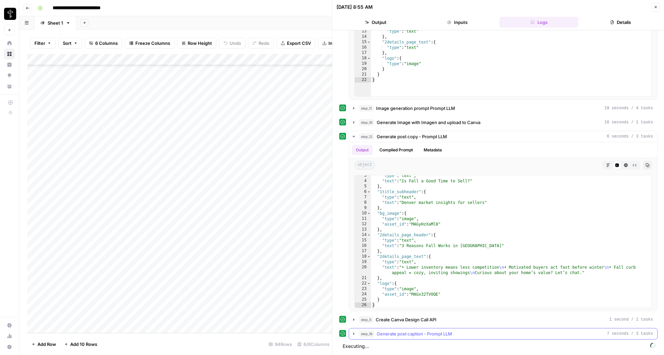
click at [352, 334] on icon "button" at bounding box center [353, 333] width 5 height 5
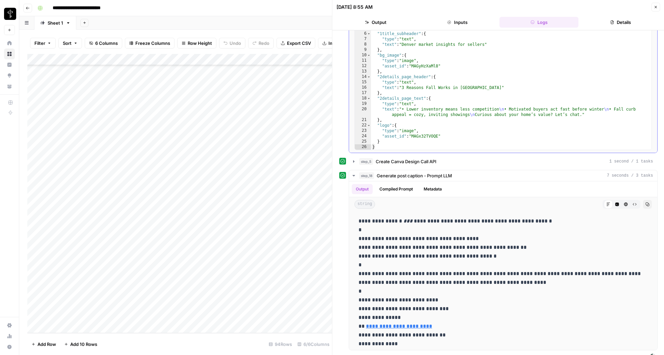
scroll to position [369, 0]
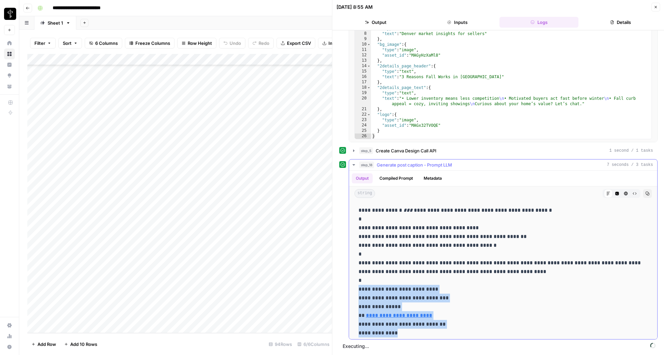
drag, startPoint x: 359, startPoint y: 288, endPoint x: 402, endPoint y: 331, distance: 60.9
click at [402, 331] on p "**********" at bounding box center [502, 280] width 289 height 149
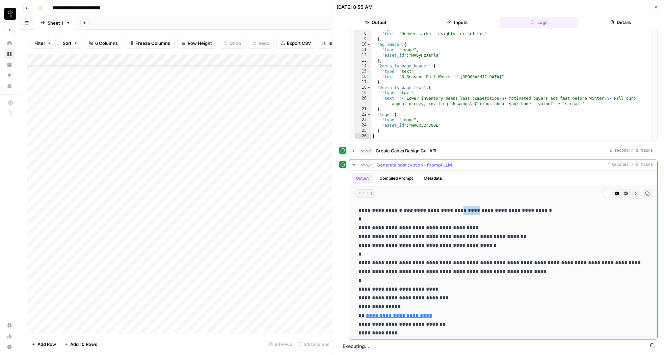
drag, startPoint x: 447, startPoint y: 210, endPoint x: 463, endPoint y: 210, distance: 16.2
click at [463, 210] on p "**********" at bounding box center [502, 280] width 289 height 149
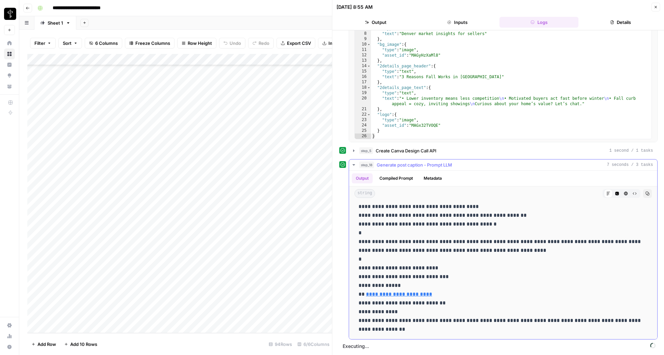
click at [352, 165] on icon "button" at bounding box center [353, 164] width 5 height 5
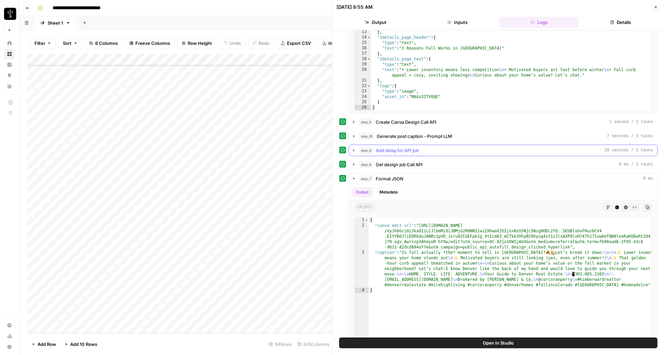
scroll to position [398, 0]
click at [652, 7] on button "Close" at bounding box center [655, 7] width 9 height 9
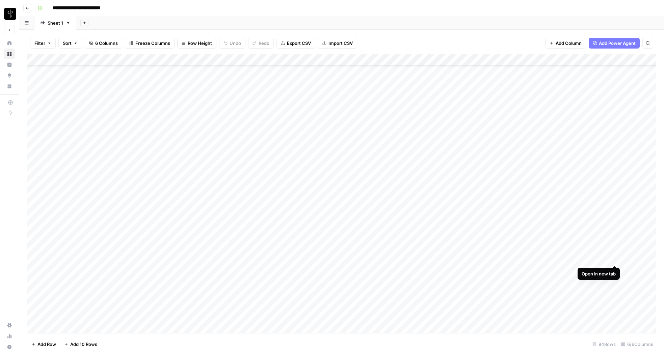
click at [615, 259] on div "Add Column" at bounding box center [341, 193] width 629 height 279
